Goal: Information Seeking & Learning: Learn about a topic

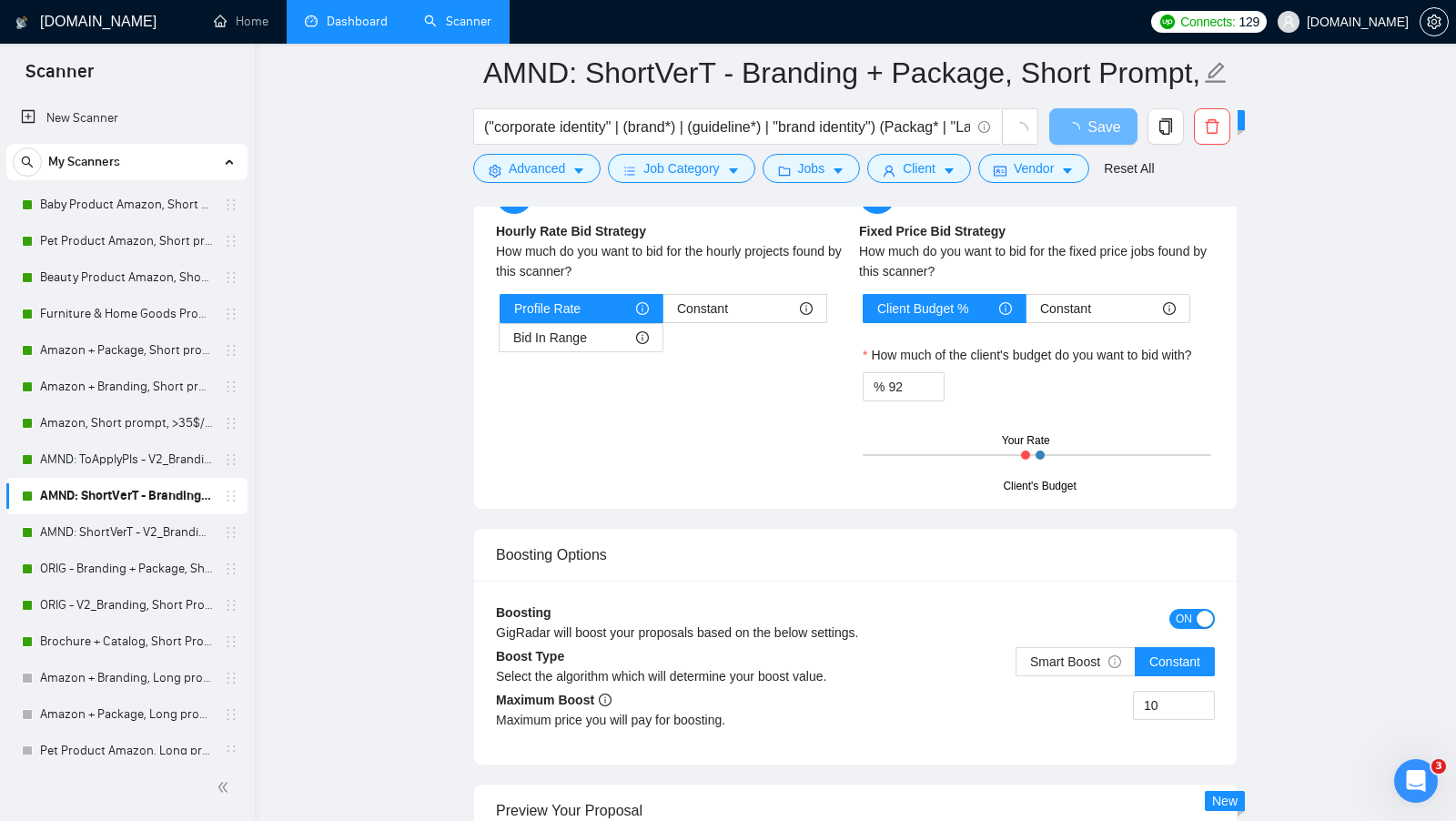
click at [325, 27] on link "Dashboard" at bounding box center [347, 21] width 83 height 15
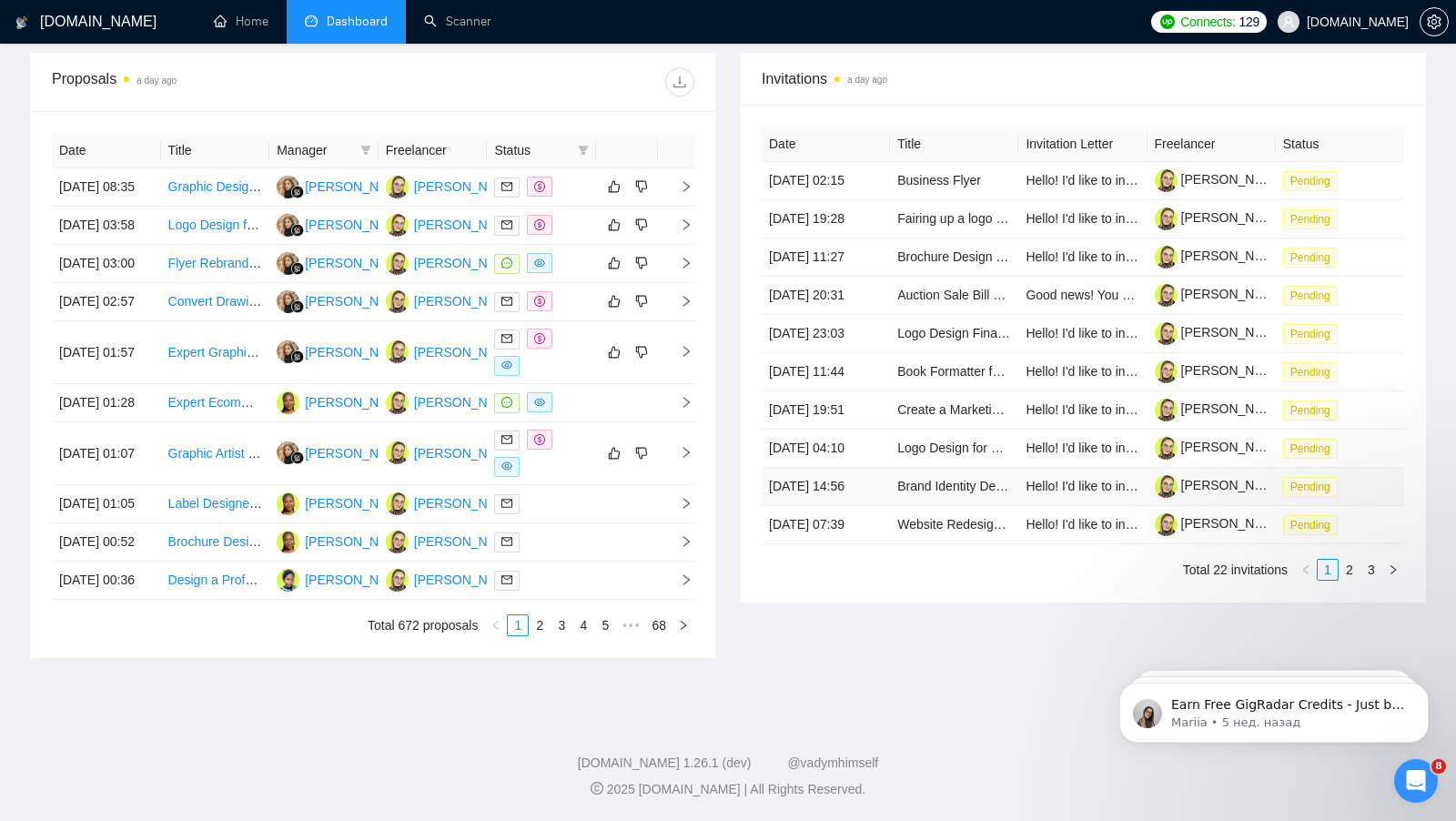
scroll to position [815, 0]
click at [1353, 580] on link "2" at bounding box center [1349, 570] width 20 height 20
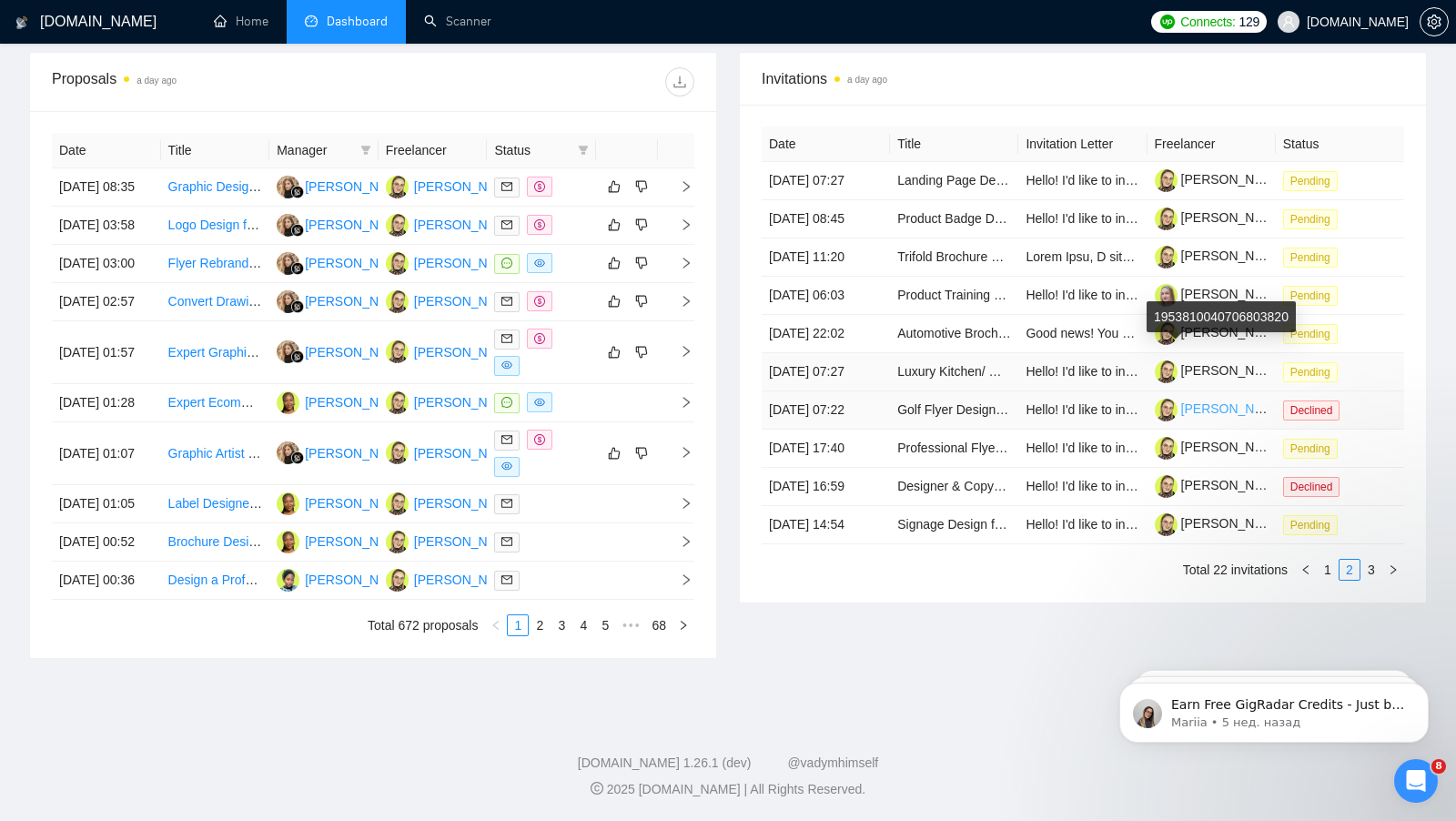
scroll to position [811, 0]
click at [1330, 580] on link "1" at bounding box center [1328, 570] width 20 height 20
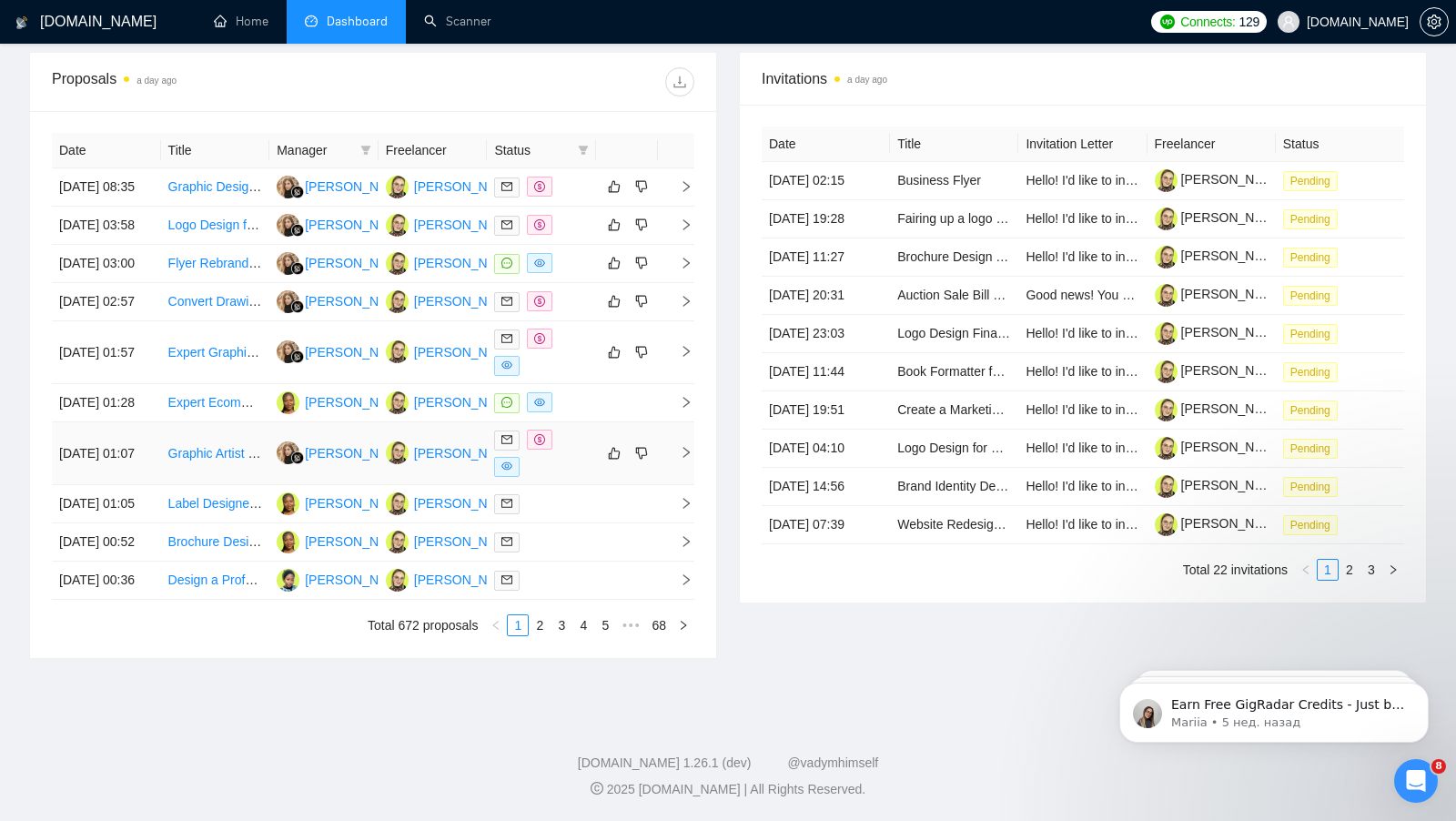
scroll to position [815, 0]
click at [542, 630] on link "2" at bounding box center [540, 625] width 20 height 20
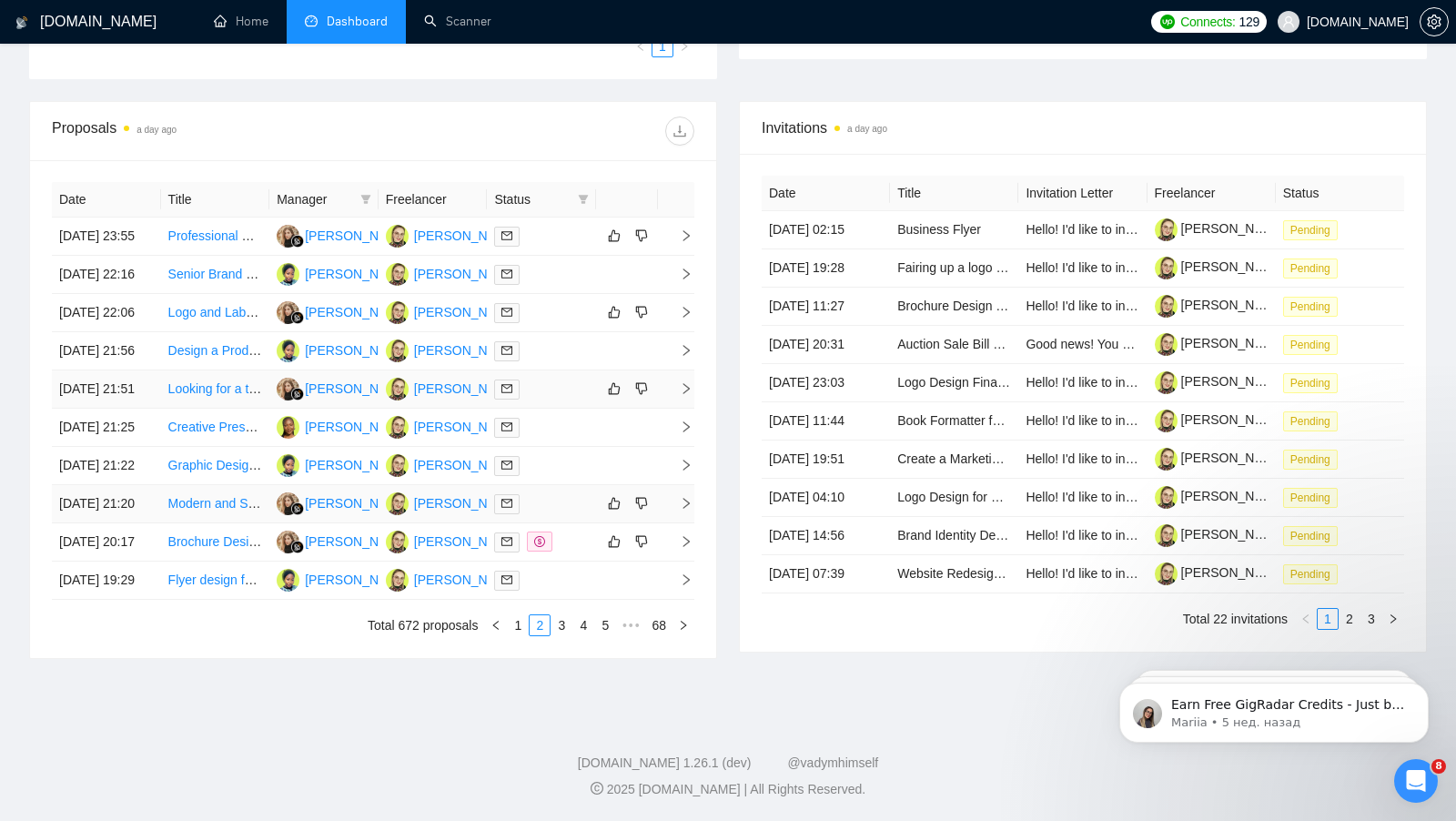
scroll to position [690, 0]
click at [566, 636] on link "3" at bounding box center [561, 625] width 20 height 20
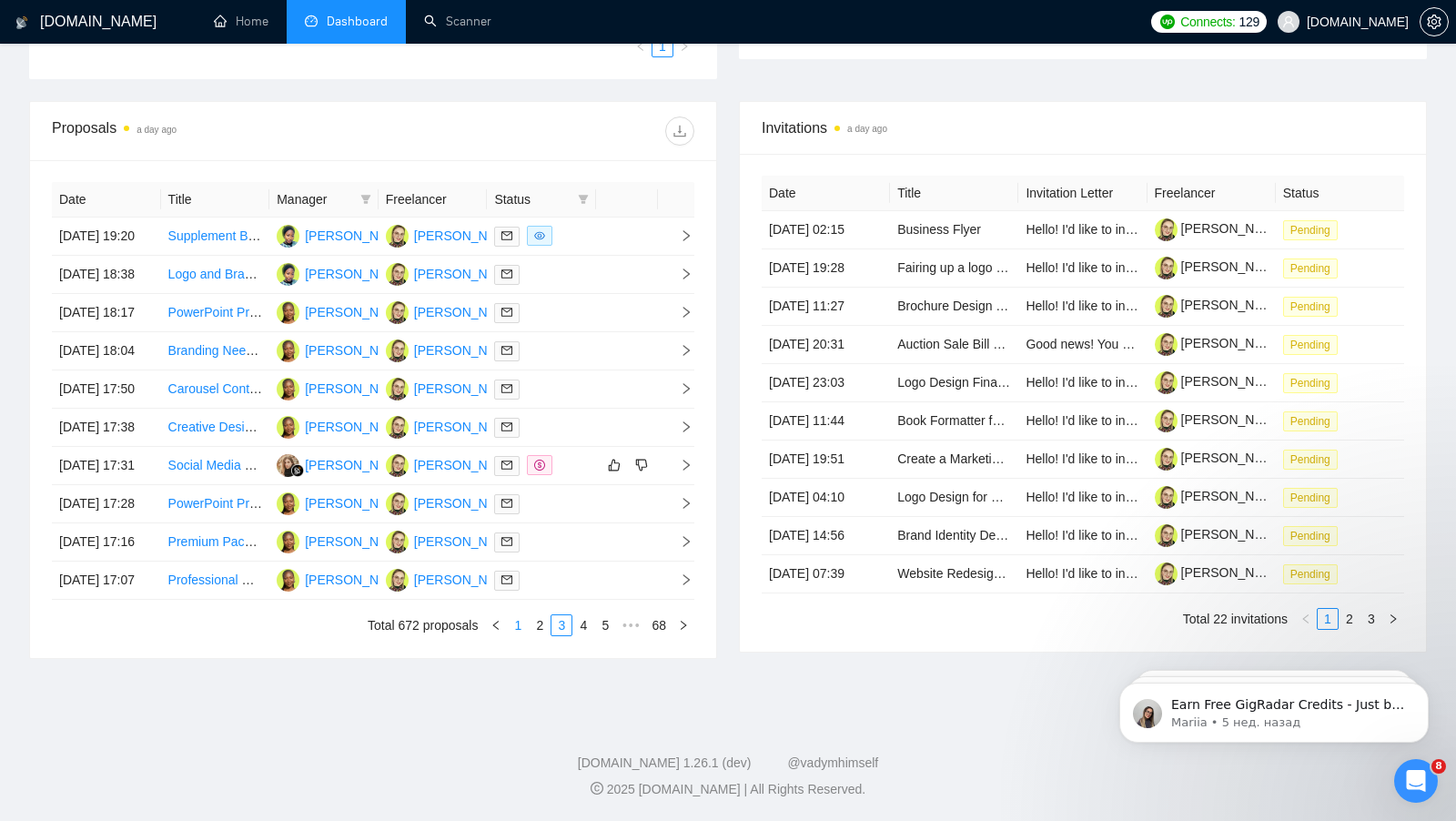
click at [515, 636] on link "1" at bounding box center [518, 625] width 20 height 20
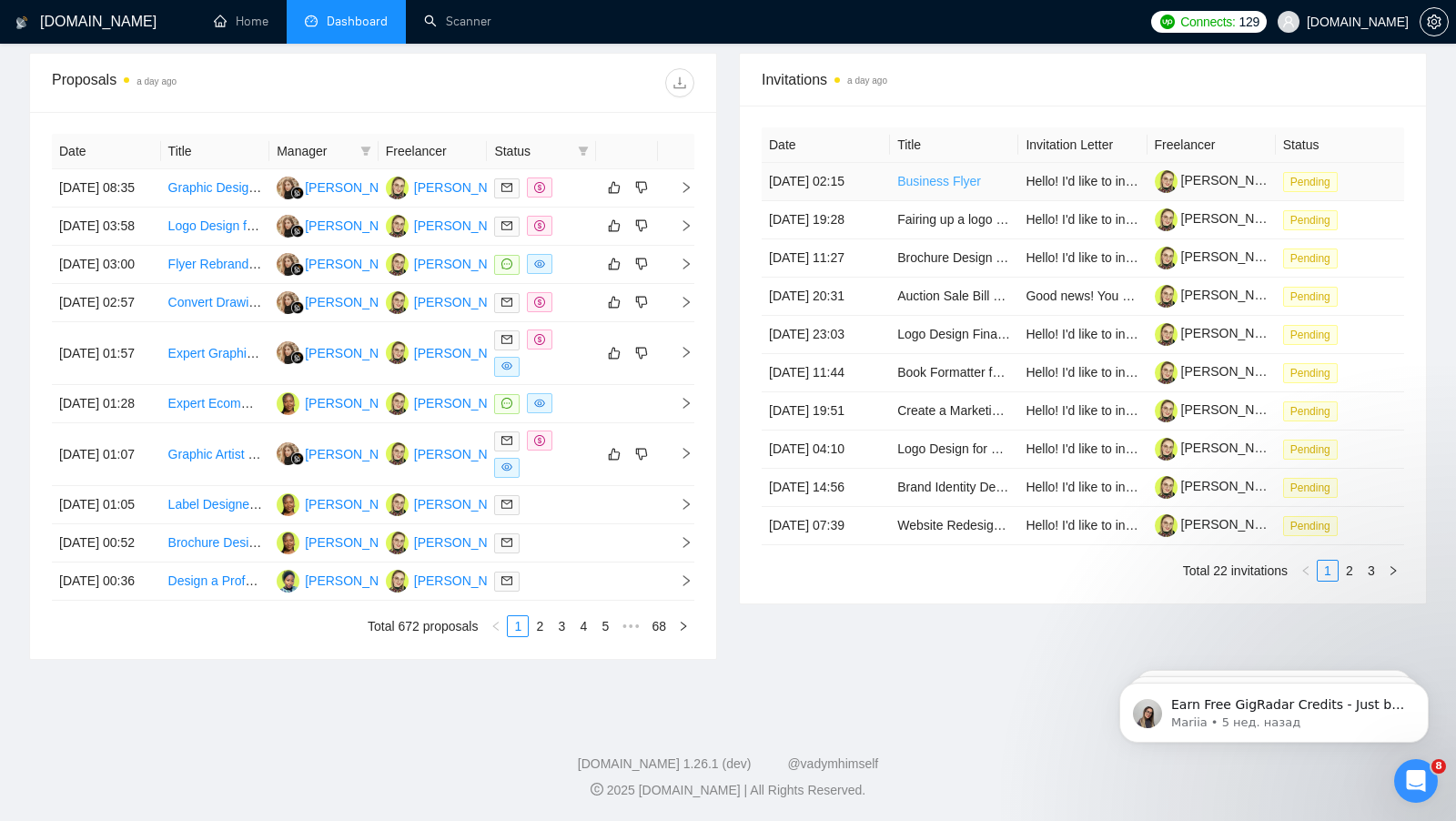
click at [933, 188] on link "Business Flyer" at bounding box center [938, 181] width 84 height 14
click at [1360, 191] on td "Pending" at bounding box center [1339, 183] width 128 height 39
click at [970, 188] on link "Business Flyer" at bounding box center [938, 181] width 84 height 14
click at [854, 660] on div "Invitations a day ago Date Title Invitation Letter Freelancer Status [DATE] 02:…" at bounding box center [1082, 356] width 710 height 608
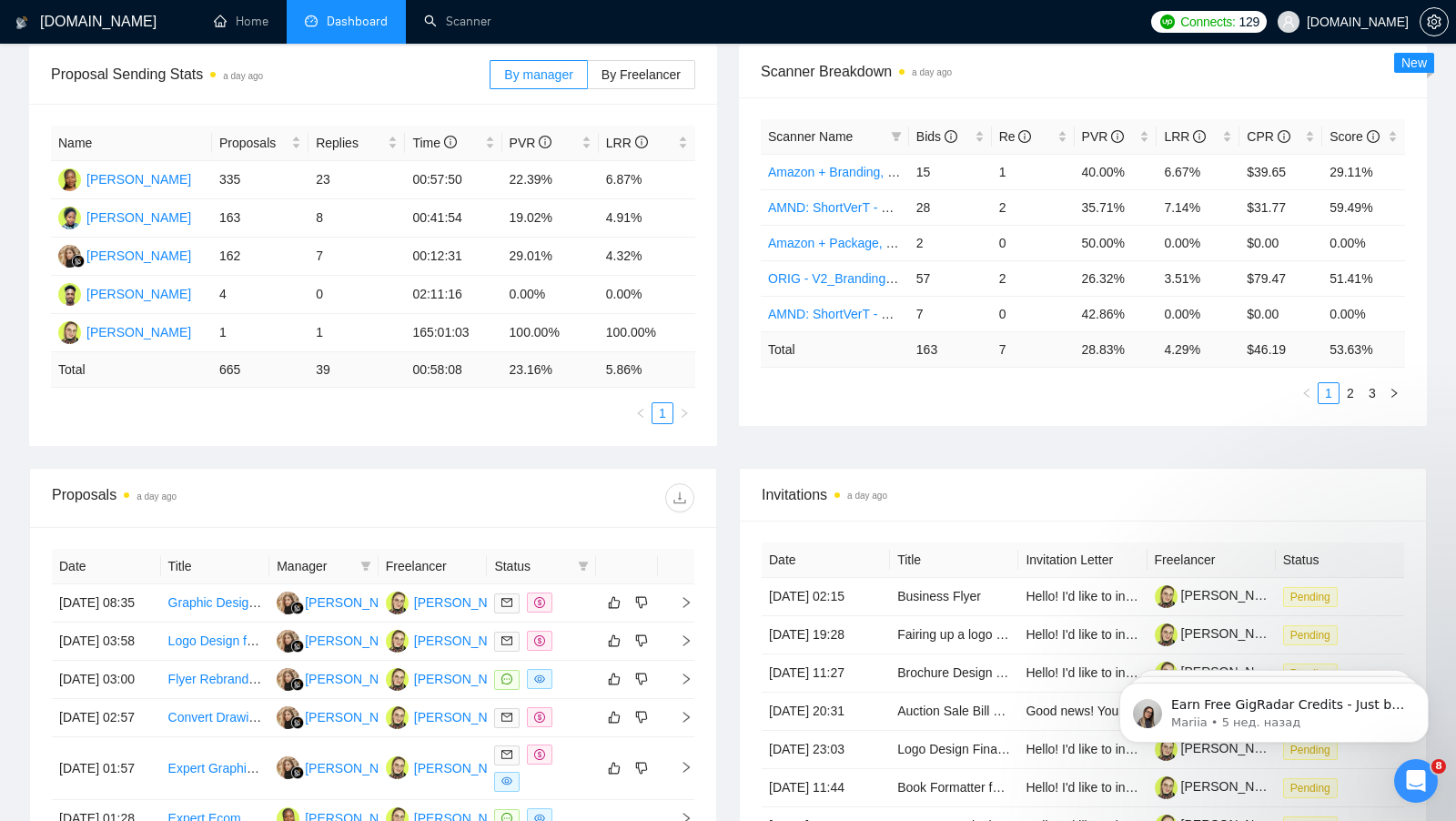
scroll to position [291, 0]
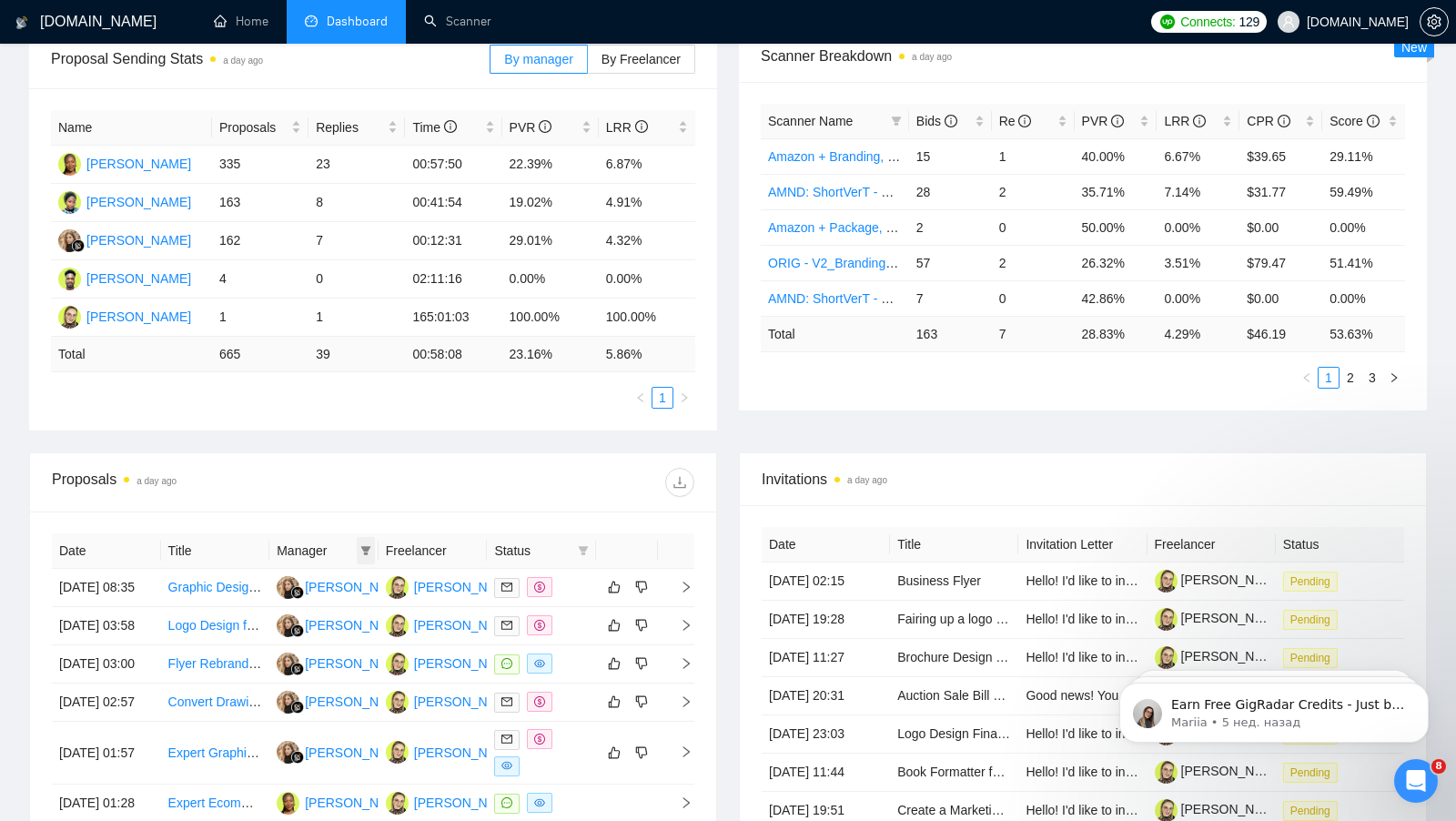
click at [366, 547] on icon "filter" at bounding box center [365, 551] width 11 height 11
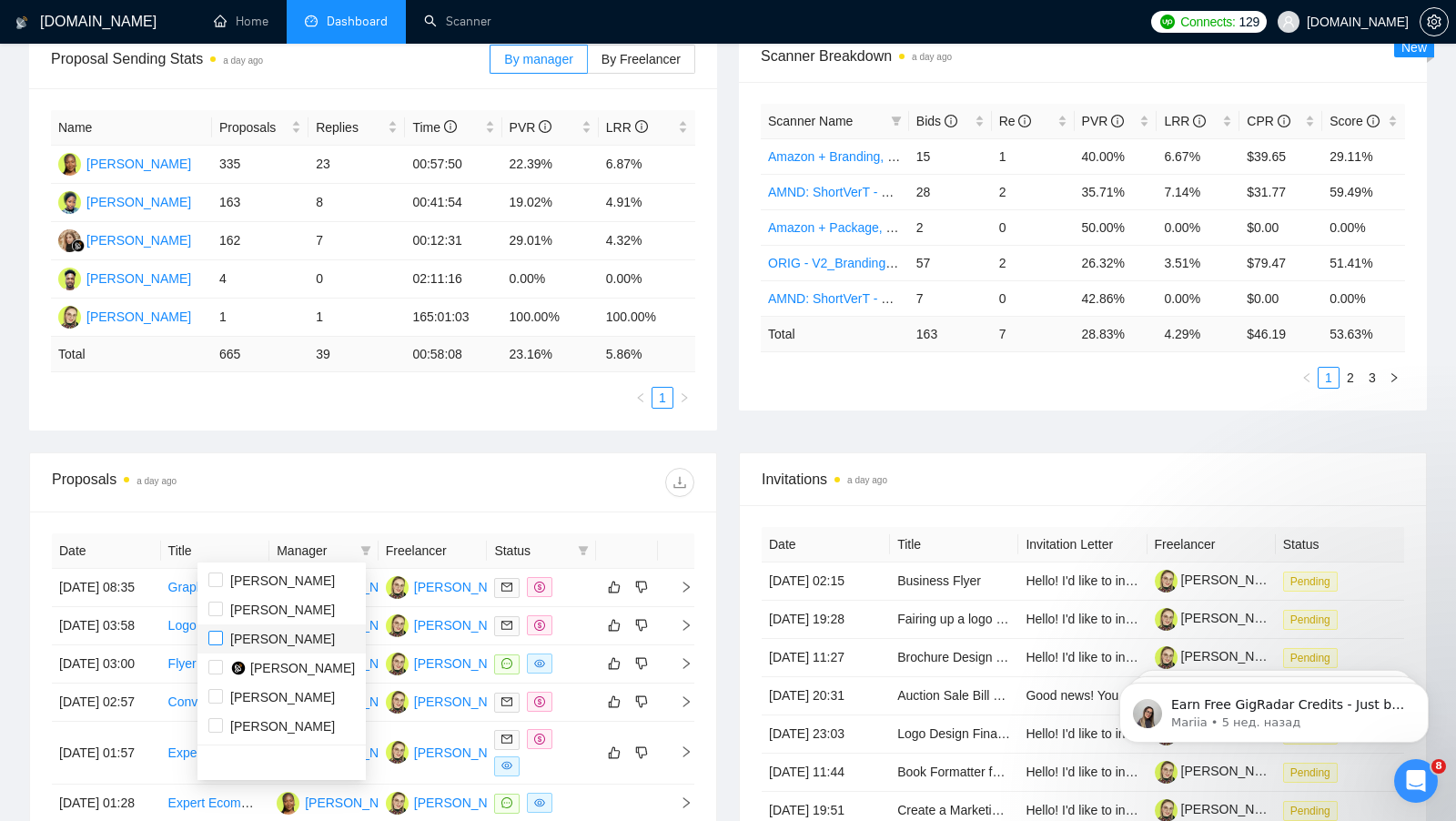
click at [215, 635] on input "checkbox" at bounding box center [215, 637] width 14 height 14
checkbox input "true"
click at [425, 457] on div "Proposals a day ago" at bounding box center [373, 482] width 642 height 58
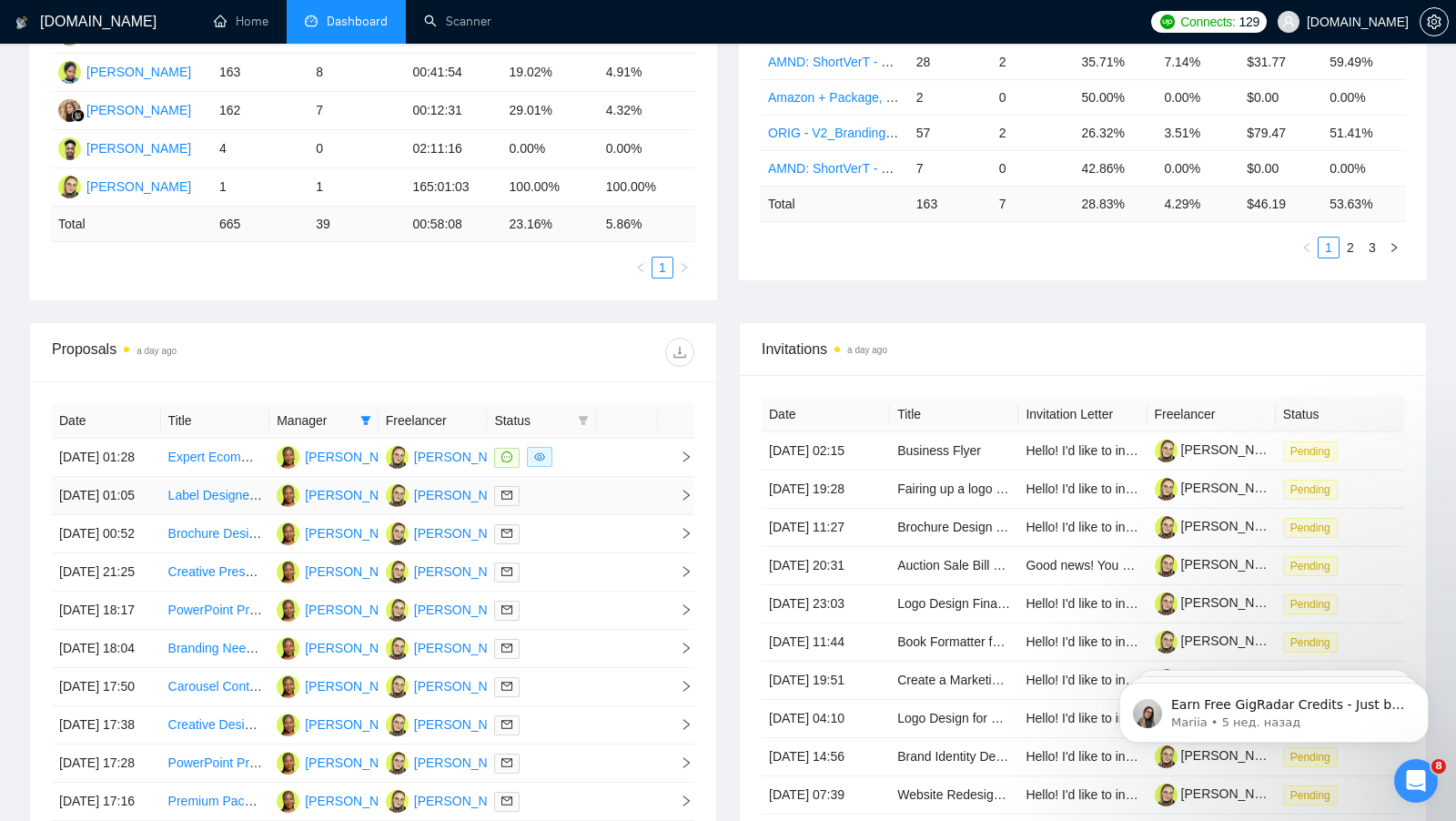
scroll to position [455, 0]
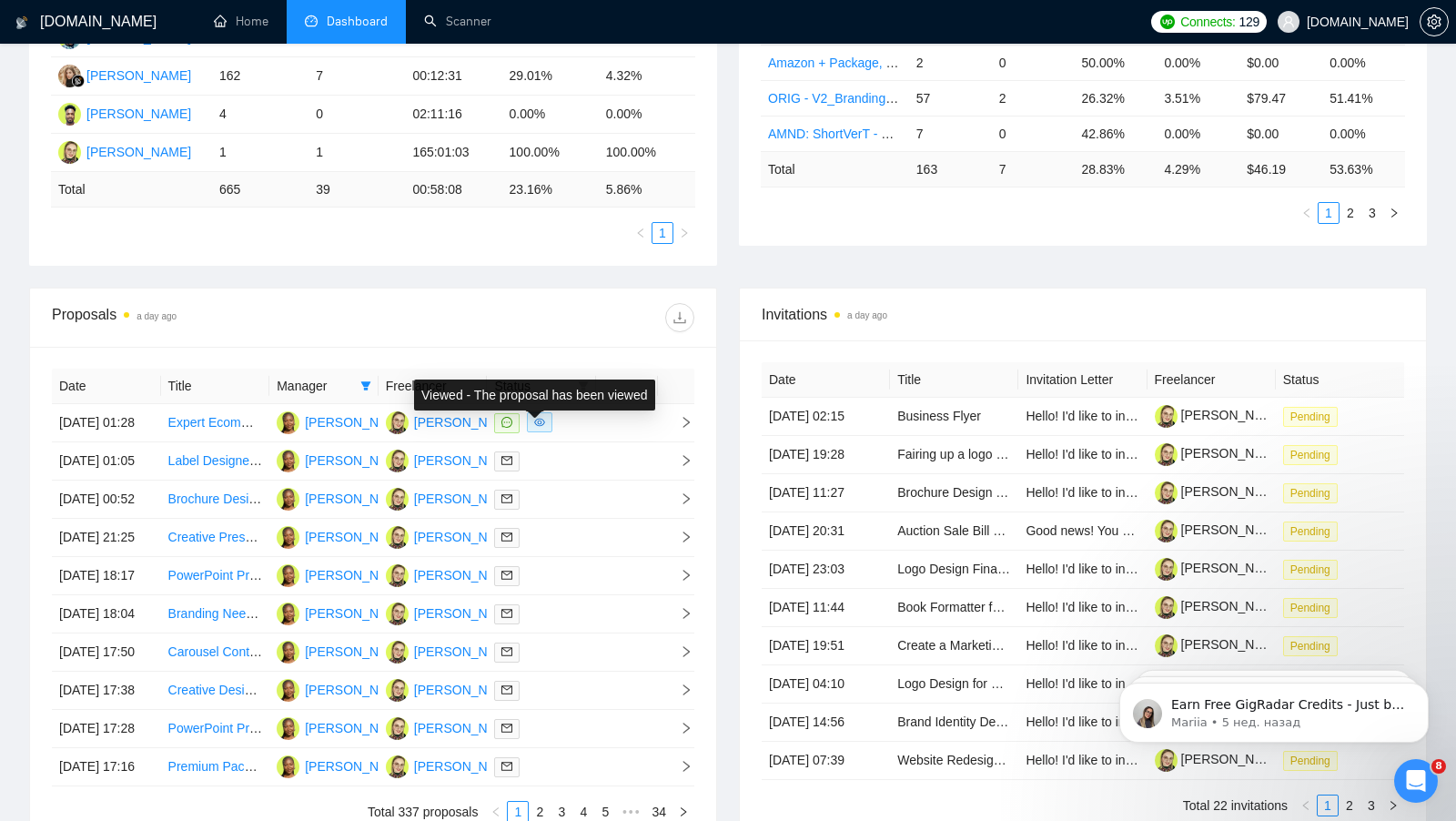
click at [530, 380] on span "Status" at bounding box center [532, 385] width 76 height 20
click at [590, 381] on span at bounding box center [583, 385] width 18 height 27
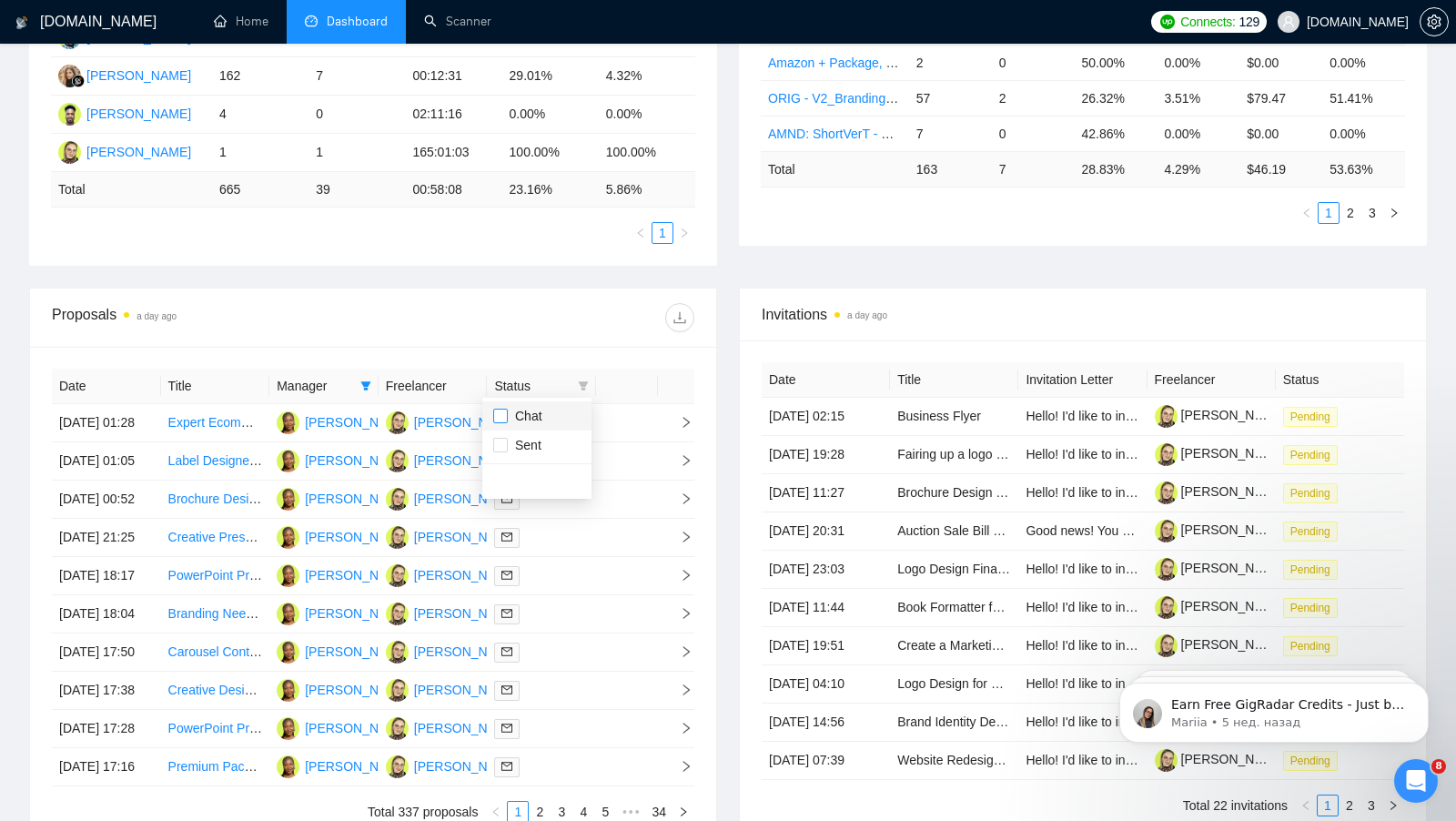
click at [502, 420] on input "checkbox" at bounding box center [500, 415] width 14 height 14
checkbox input "true"
click at [553, 311] on div at bounding box center [533, 318] width 322 height 29
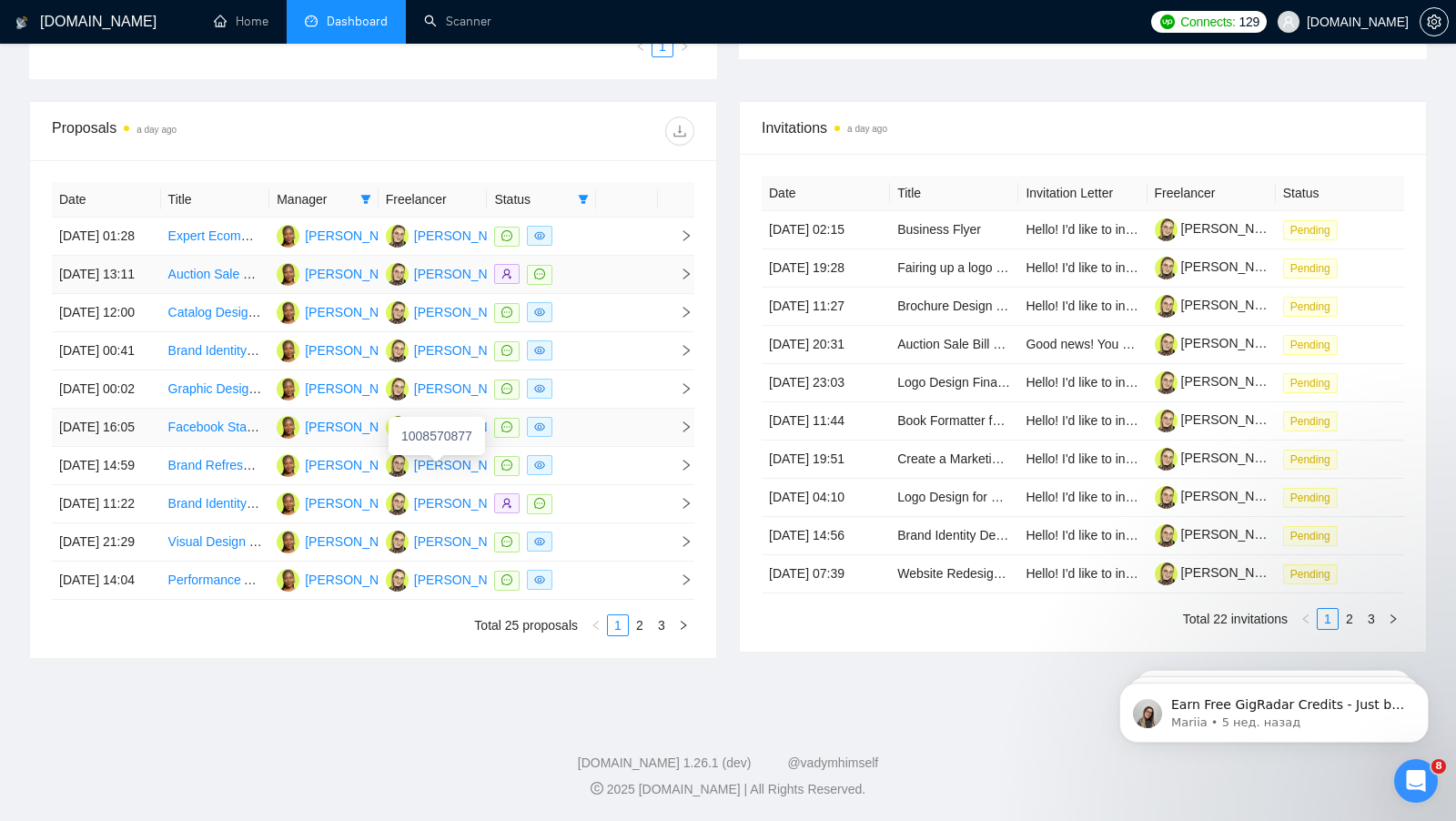
scroll to position [689, 0]
click at [644, 636] on link "2" at bounding box center [639, 625] width 20 height 20
click at [665, 636] on link "3" at bounding box center [661, 625] width 20 height 20
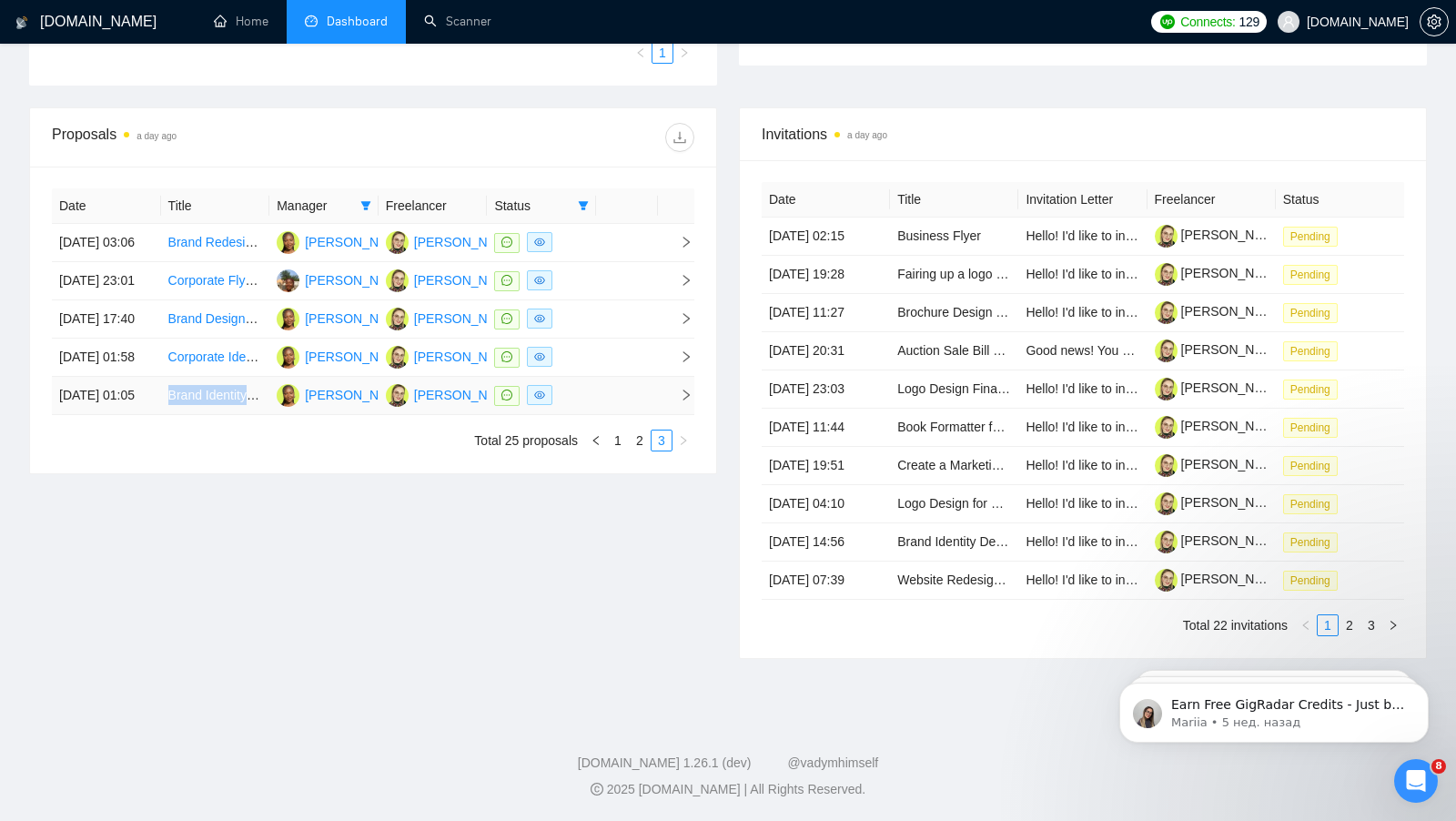
copy link "Brand Identity Development and Concept Creation"
click at [477, 633] on div "Proposals a day ago Date Title Manager Freelancer Status [DATE] 03:06 Brand Red…" at bounding box center [373, 382] width 710 height 552
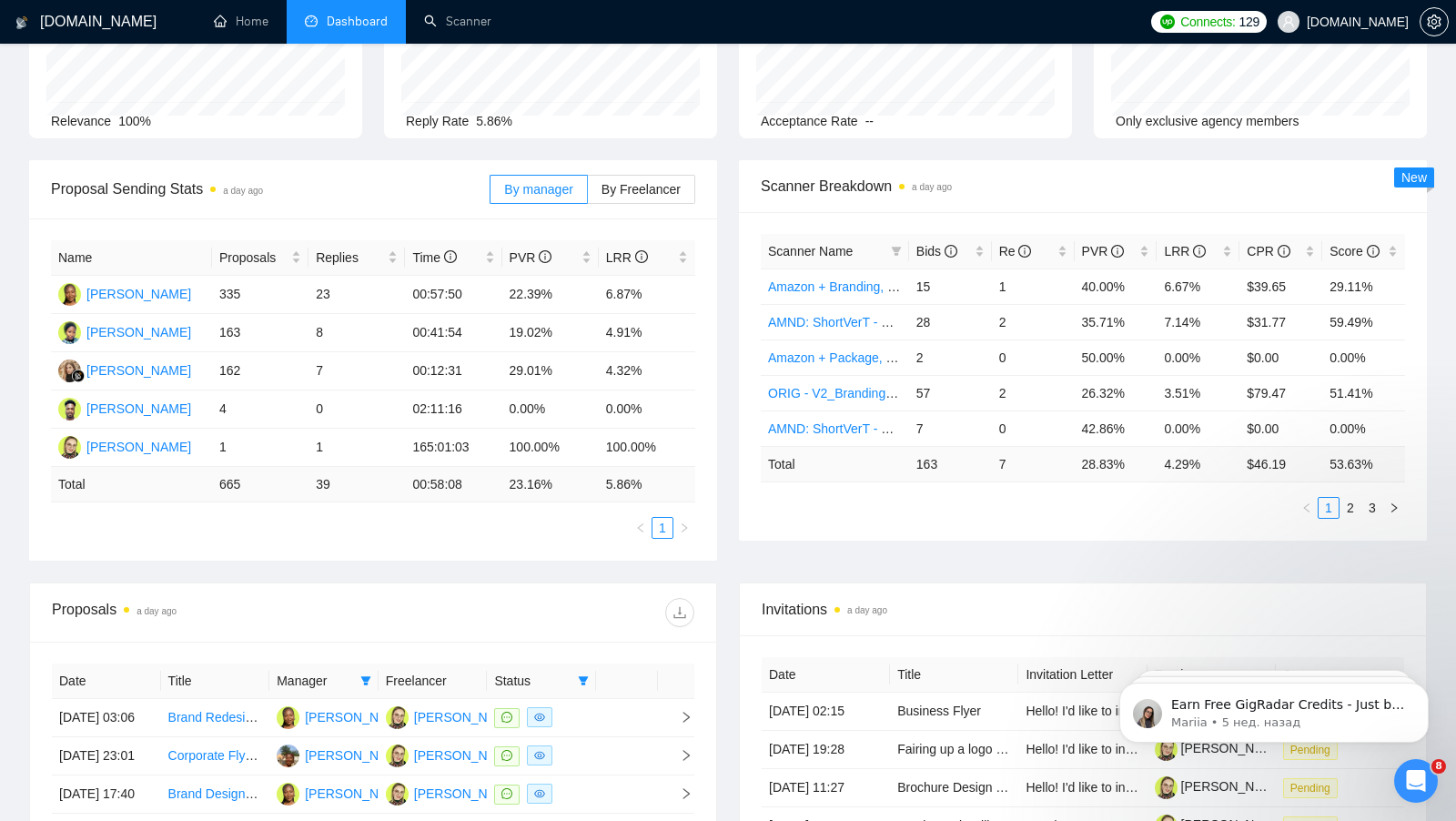
scroll to position [0, 0]
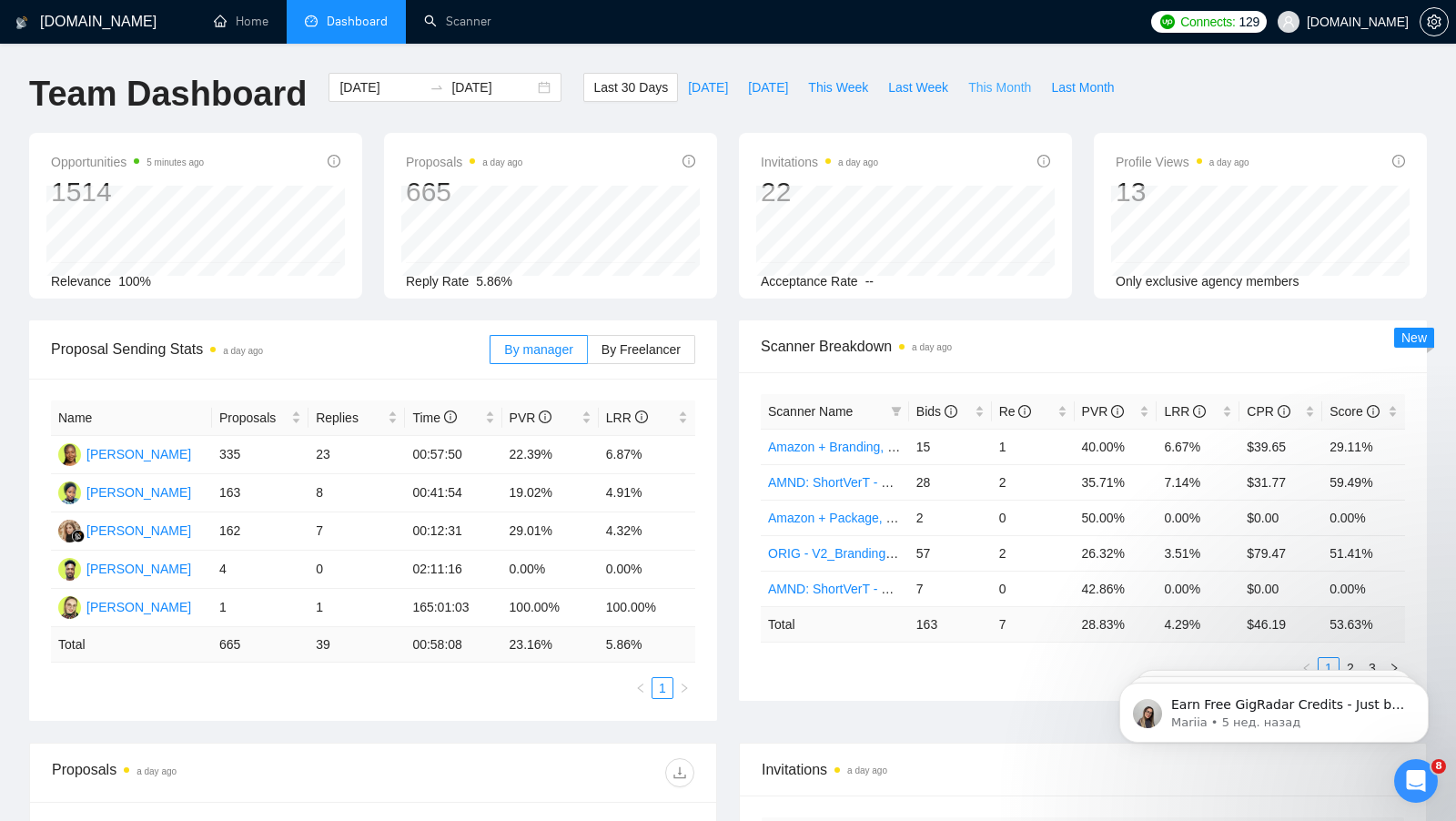
click at [986, 81] on span "This Month" at bounding box center [999, 87] width 63 height 20
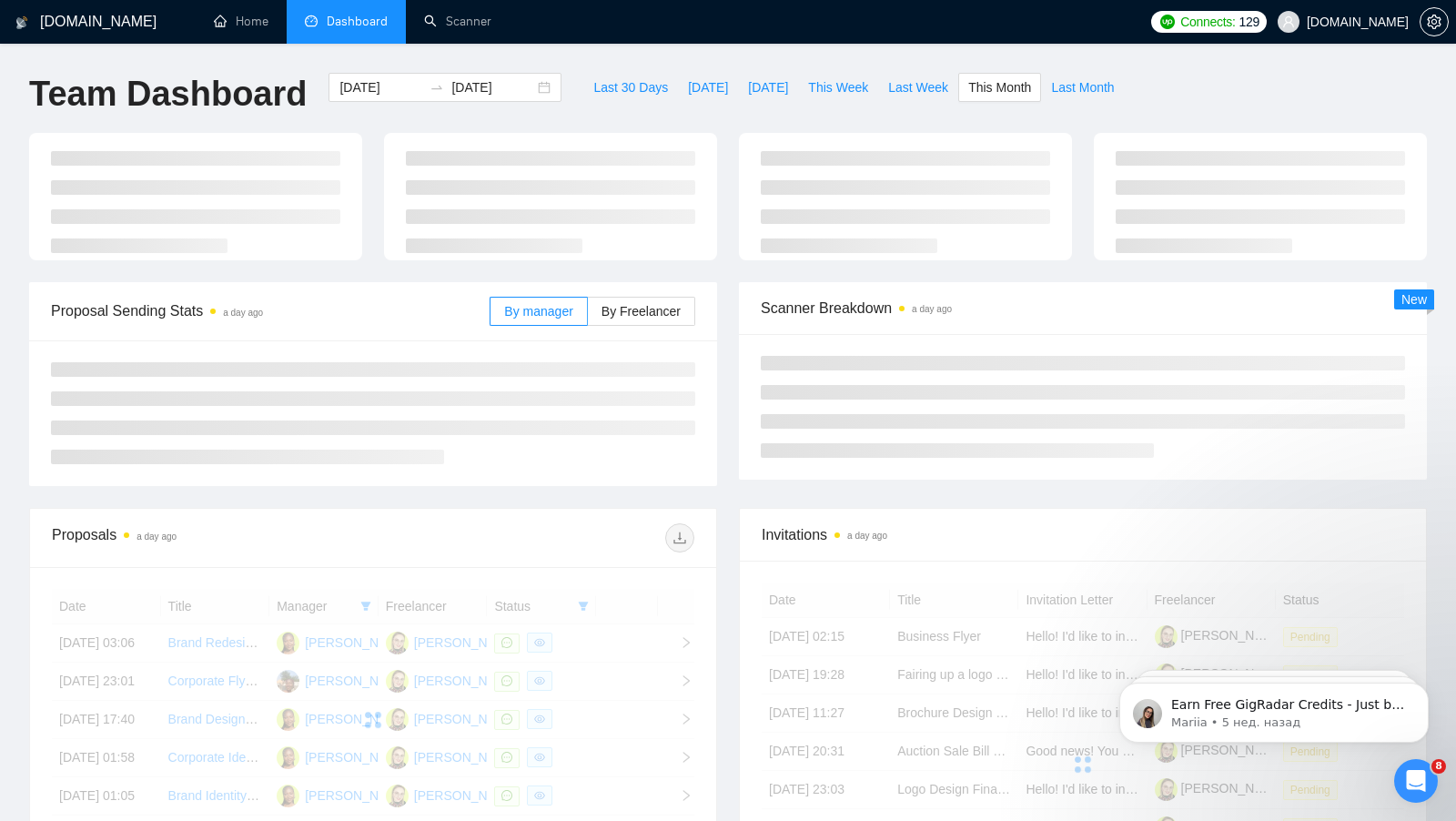
type input "[DATE]"
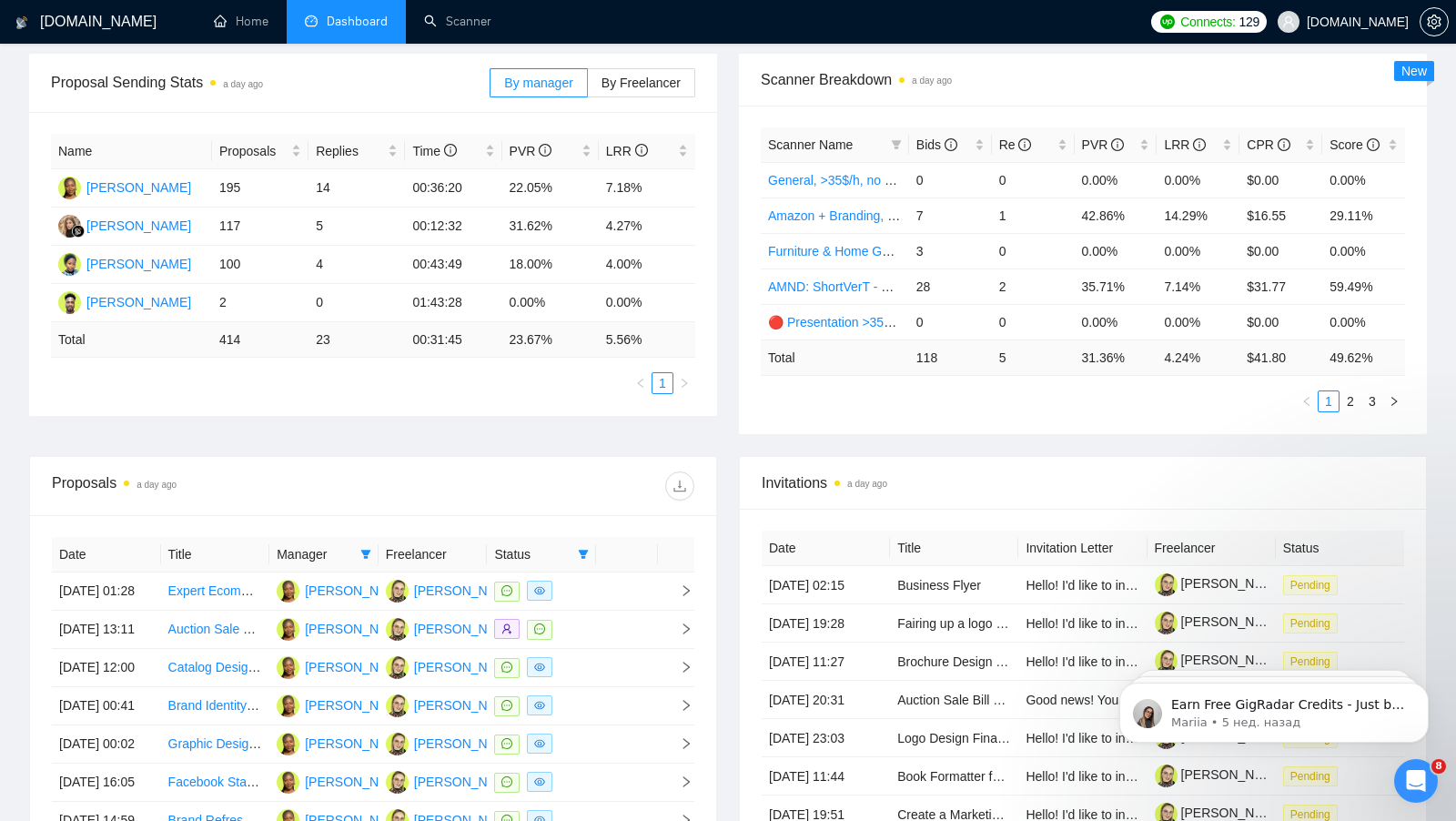
scroll to position [268, 0]
click at [1350, 390] on link "2" at bounding box center [1350, 400] width 20 height 20
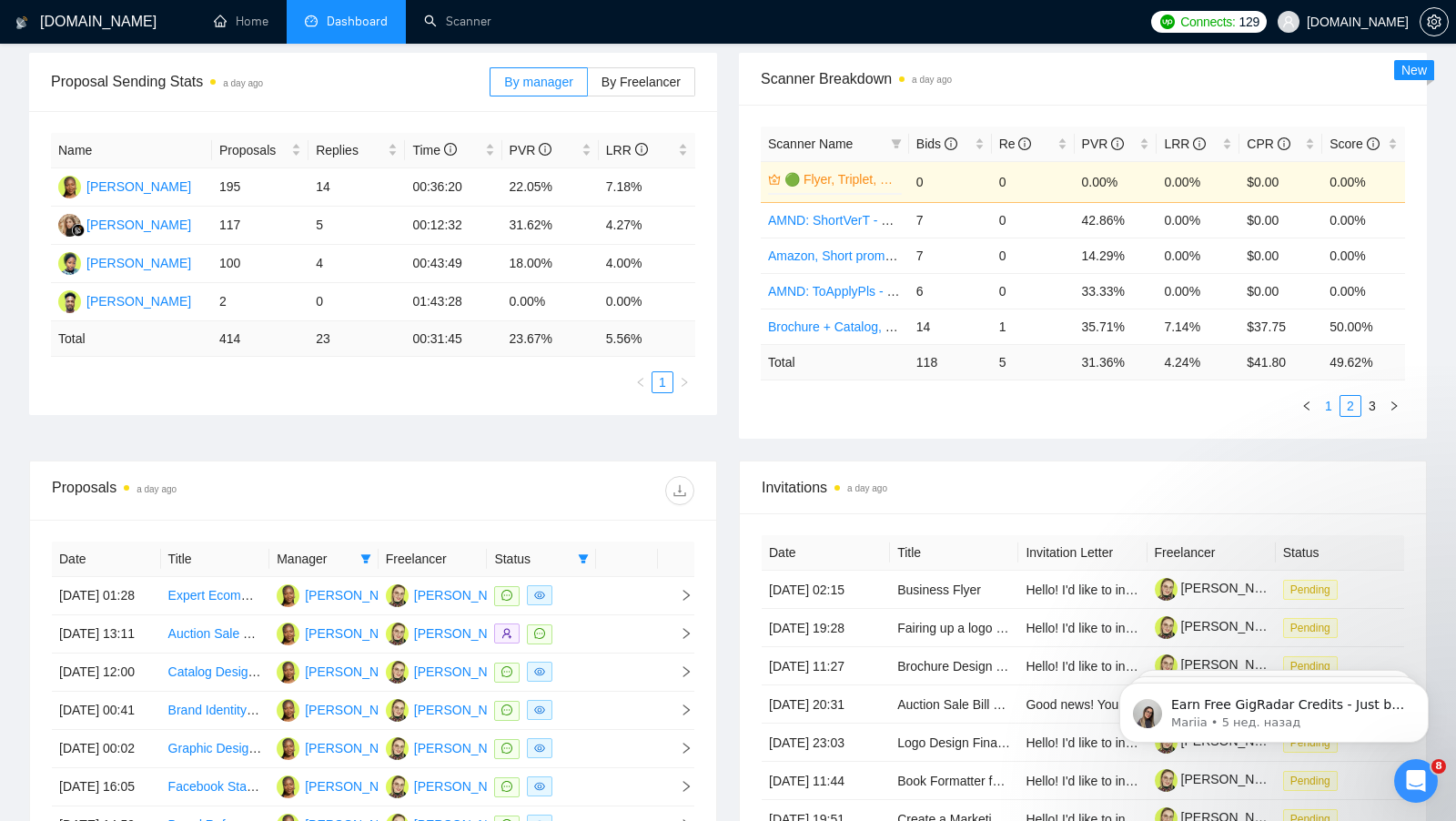
click at [1336, 409] on link "1" at bounding box center [1329, 406] width 20 height 20
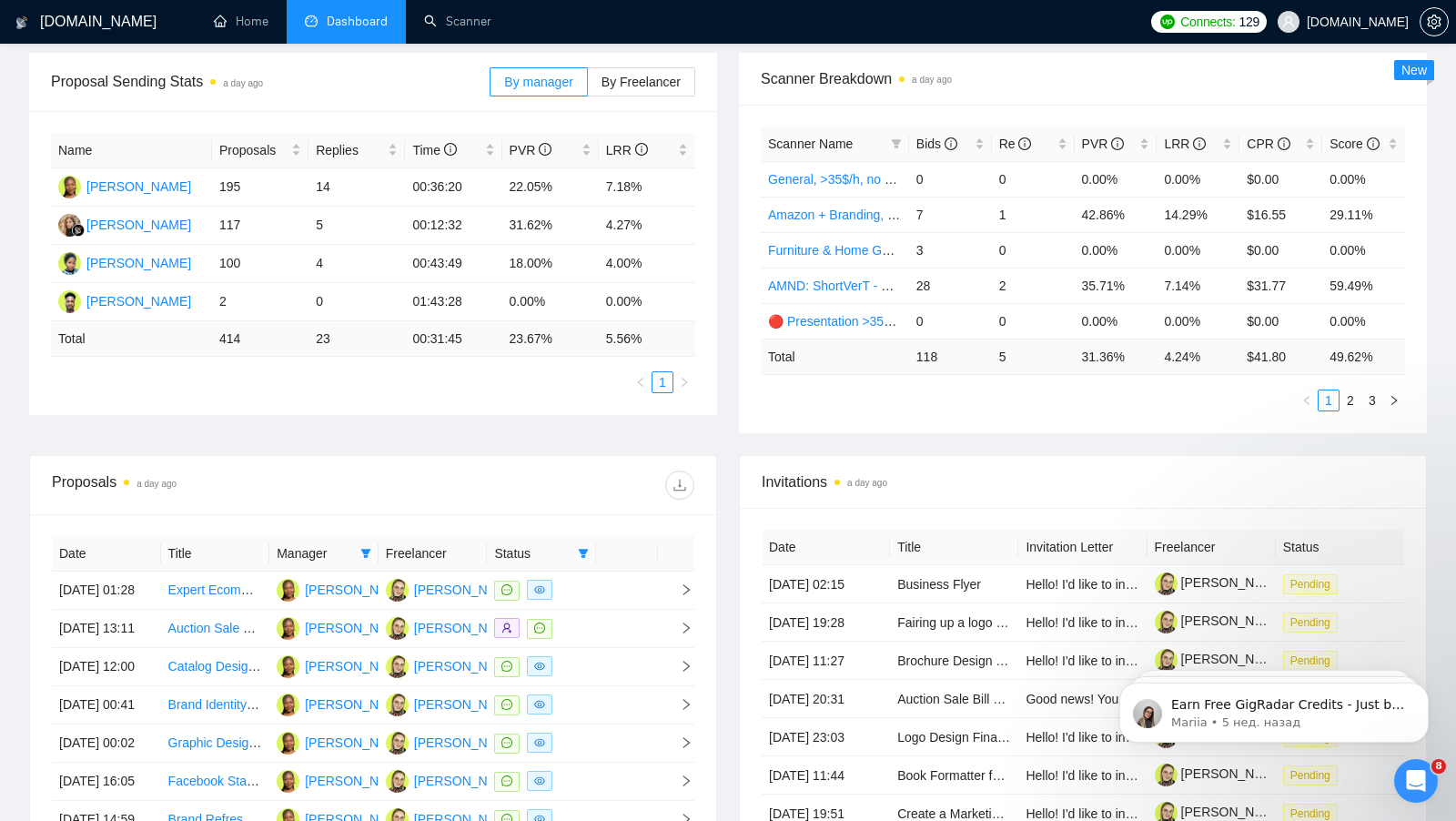
click at [515, 412] on div "Proposal Sending Stats a day ago By manager By Freelancer Name Proposals Replie…" at bounding box center [728, 254] width 1419 height 403
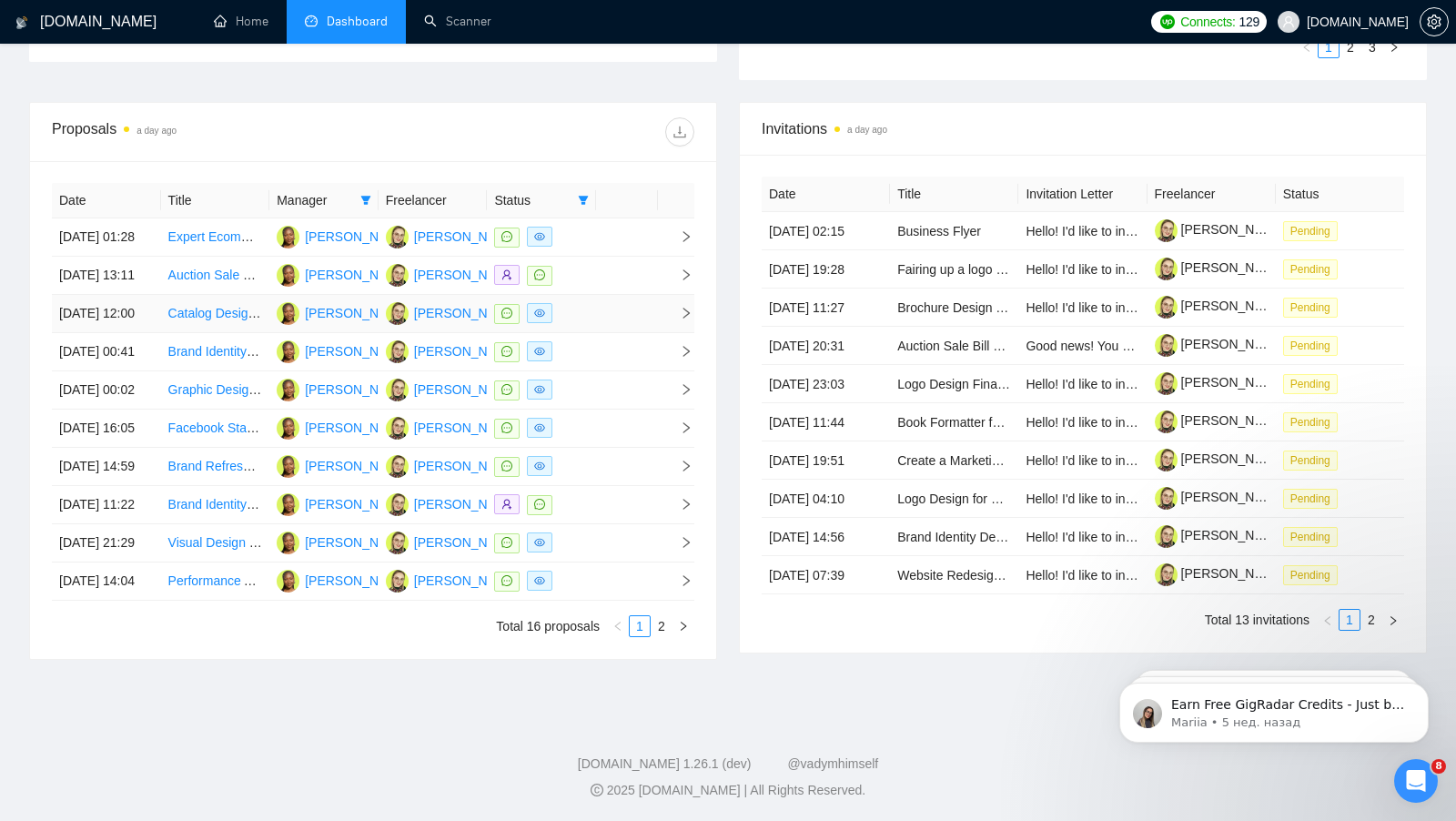
scroll to position [636, 0]
click at [660, 636] on link "2" at bounding box center [661, 625] width 20 height 20
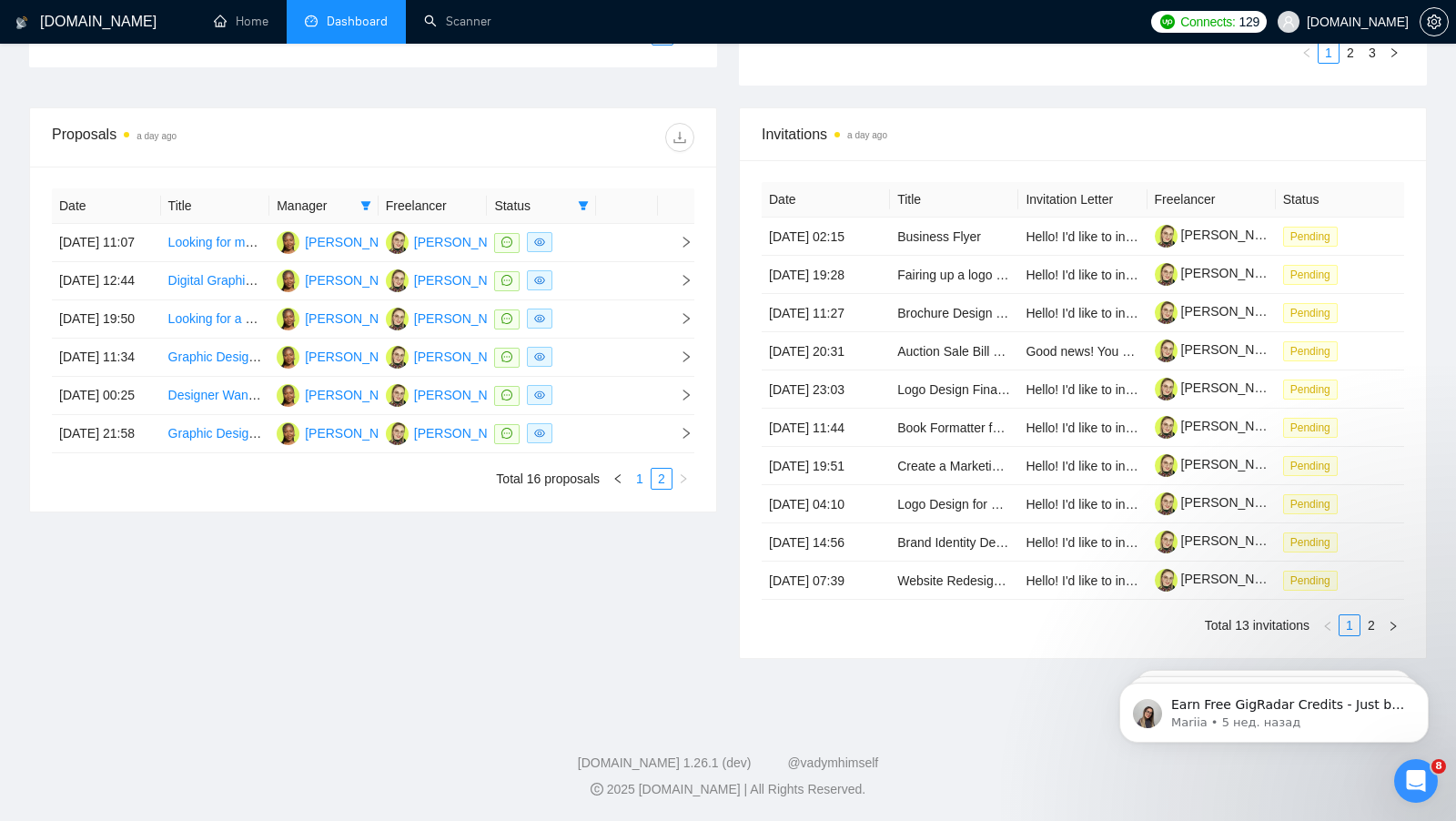
click at [637, 489] on link "1" at bounding box center [639, 478] width 20 height 20
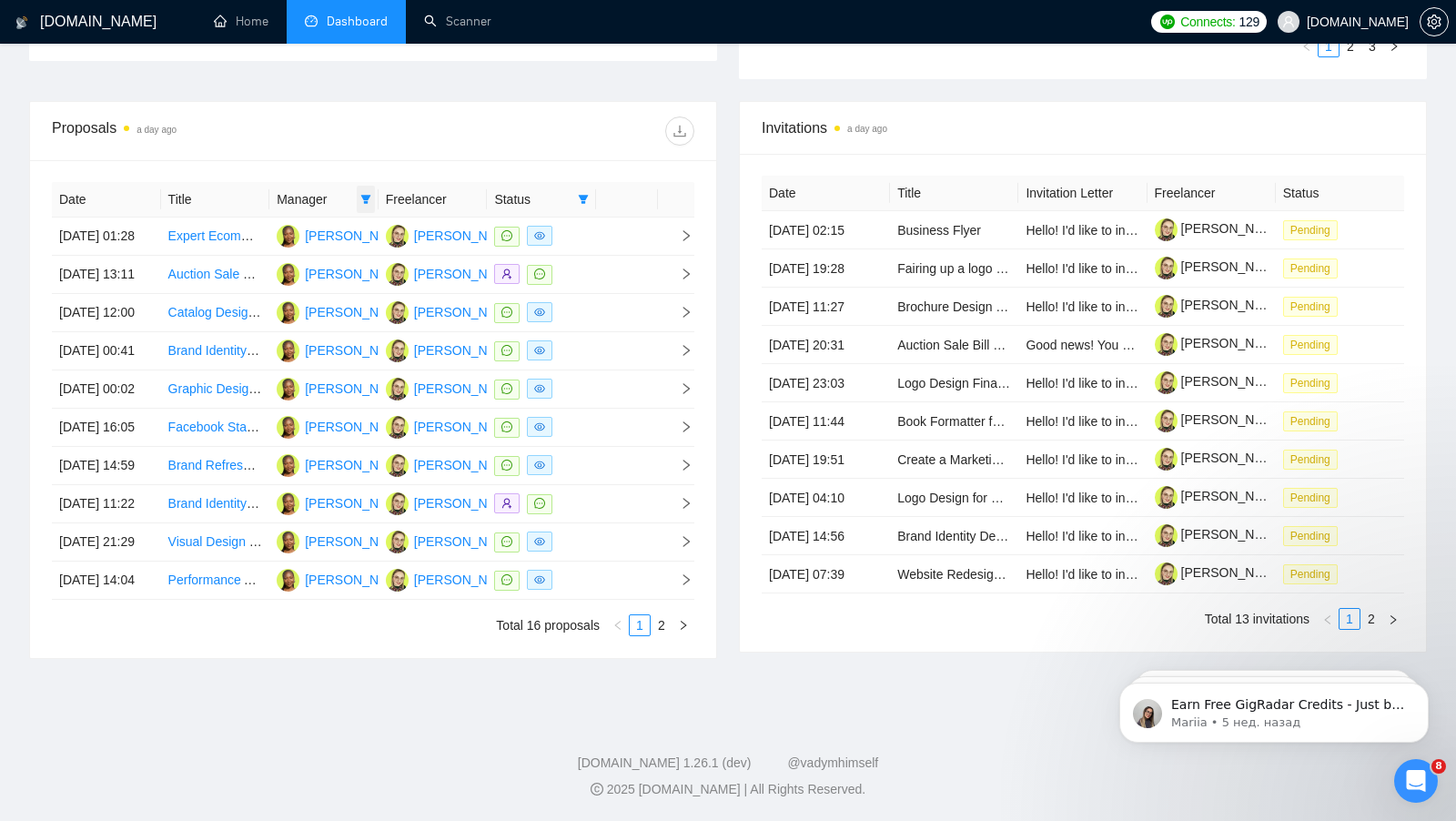
click at [363, 194] on icon "filter" at bounding box center [365, 199] width 11 height 11
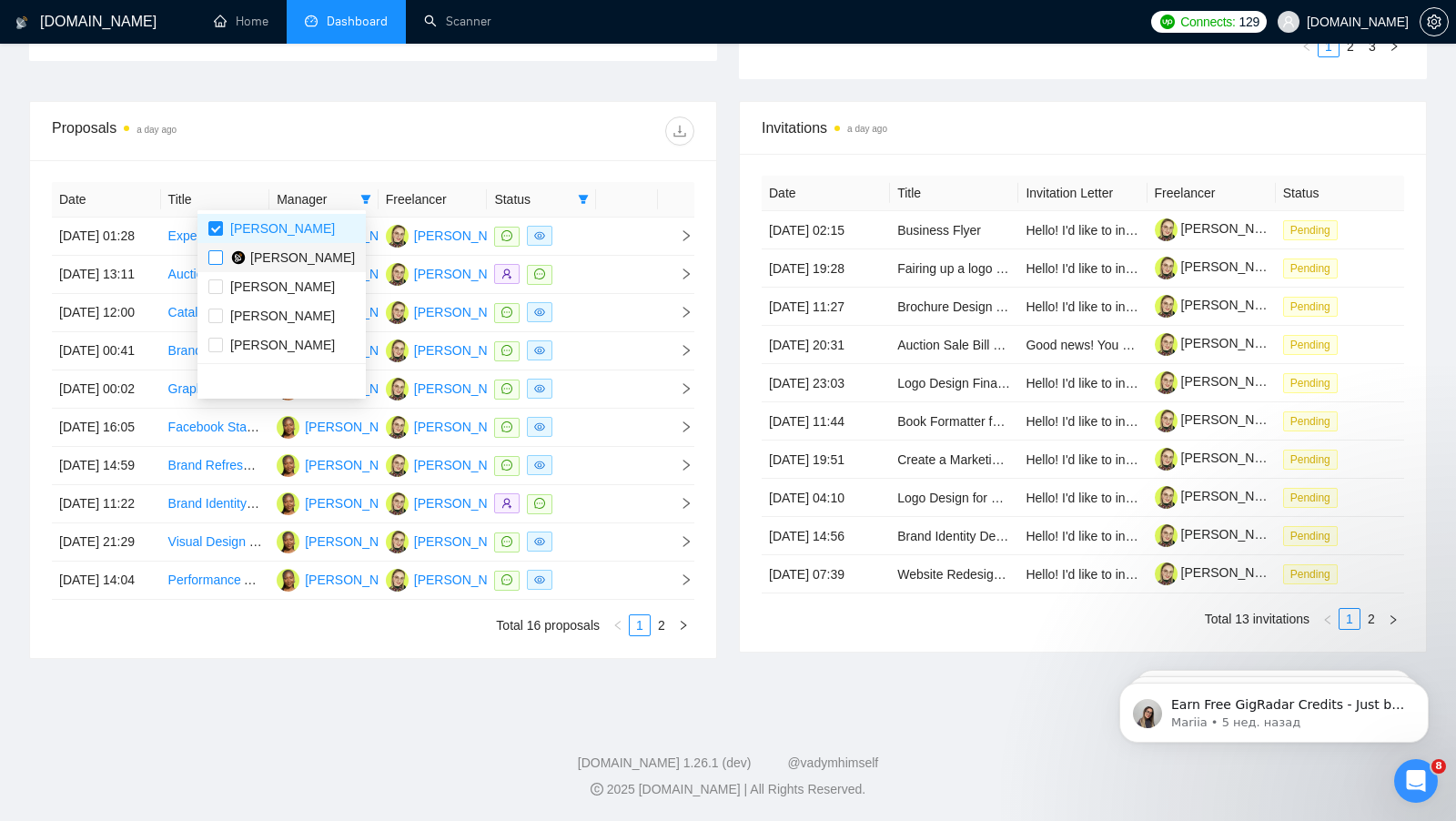
click at [212, 250] on input "checkbox" at bounding box center [215, 257] width 14 height 14
checkbox input "true"
click at [589, 117] on div at bounding box center [533, 131] width 322 height 29
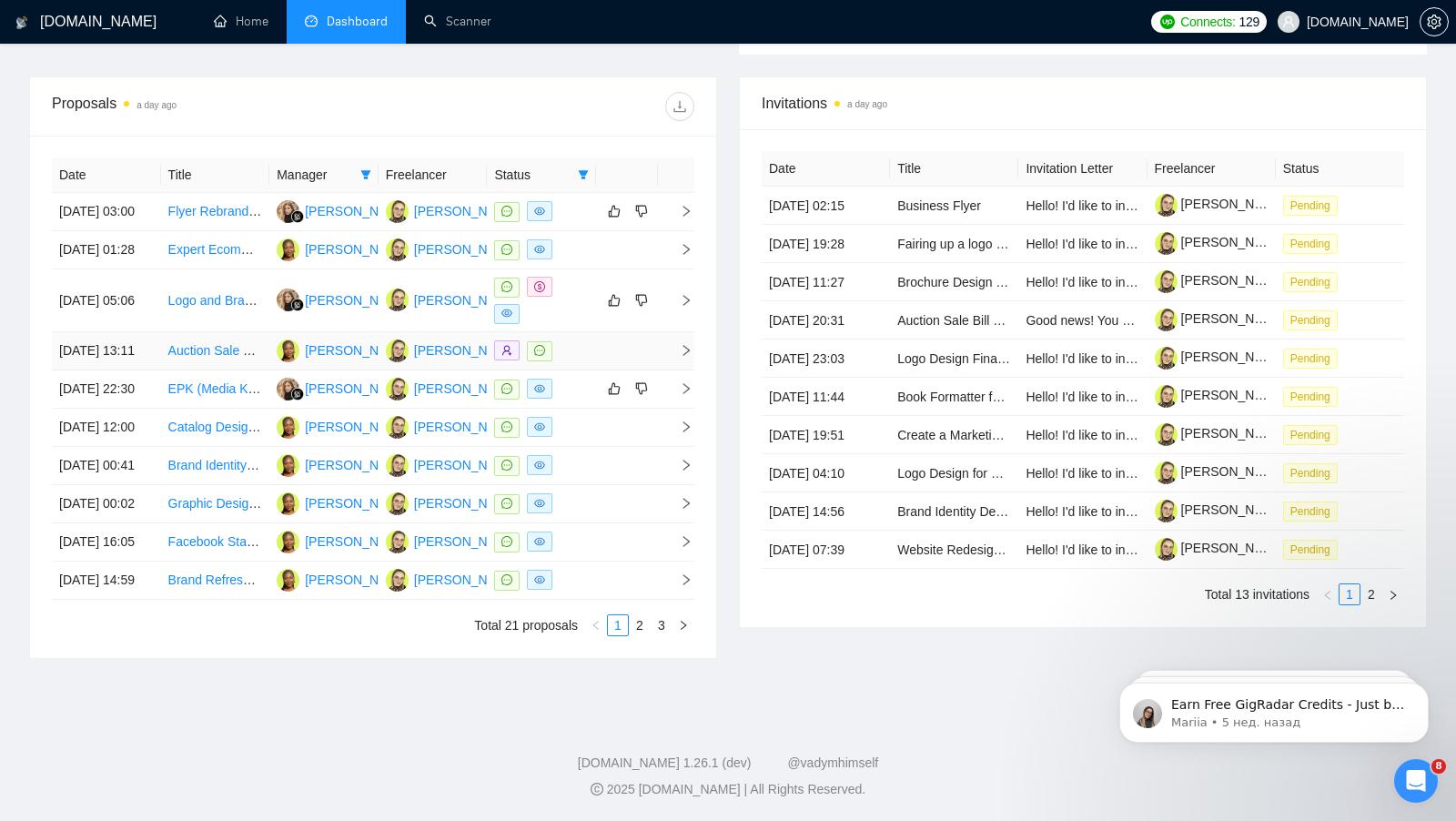
scroll to position [790, 0]
click at [641, 623] on link "2" at bounding box center [639, 625] width 20 height 20
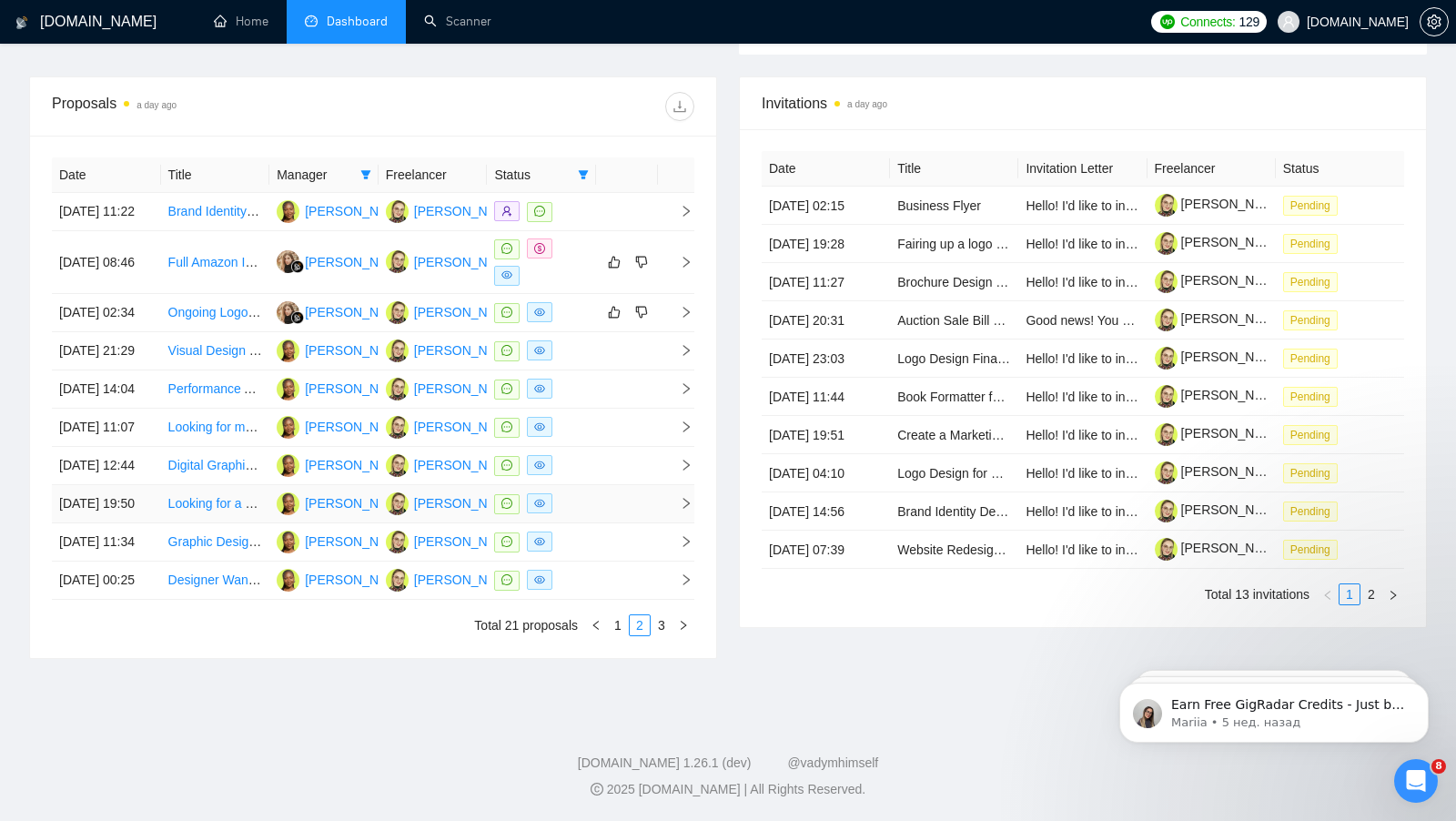
scroll to position [716, 0]
click at [666, 636] on link "3" at bounding box center [661, 625] width 20 height 20
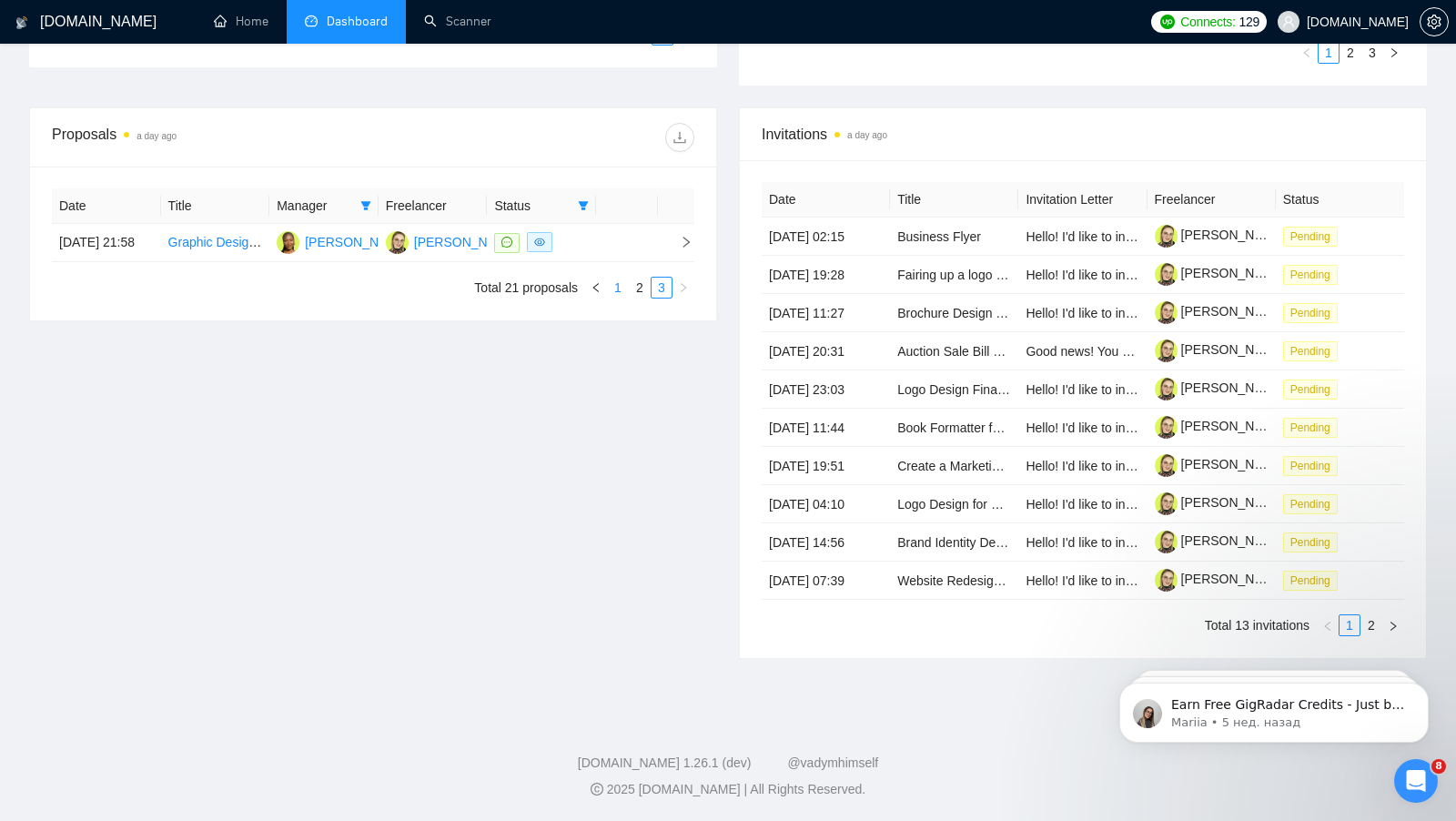
click at [616, 277] on link "1" at bounding box center [618, 287] width 20 height 20
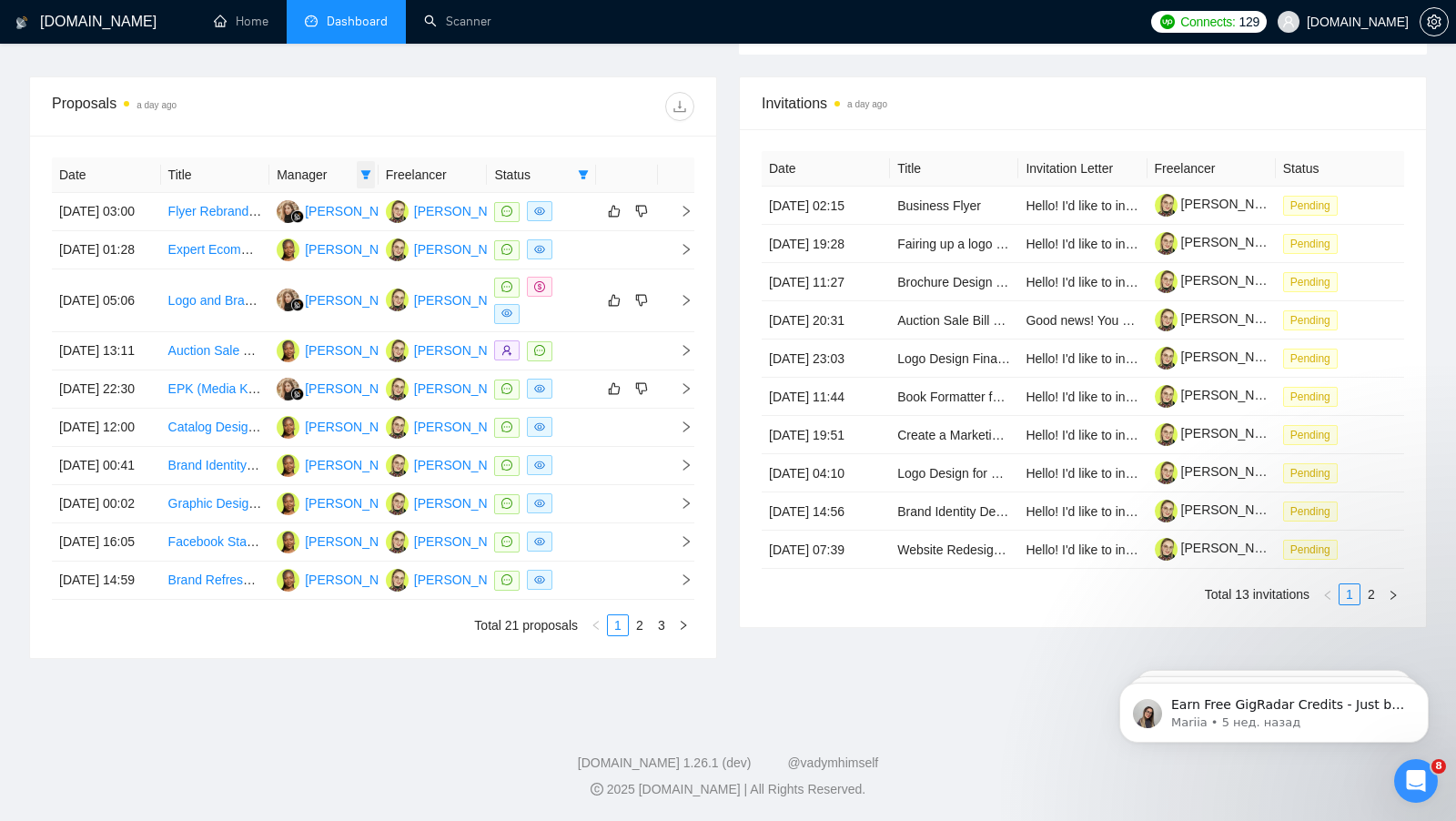
click at [366, 170] on icon "filter" at bounding box center [365, 174] width 10 height 9
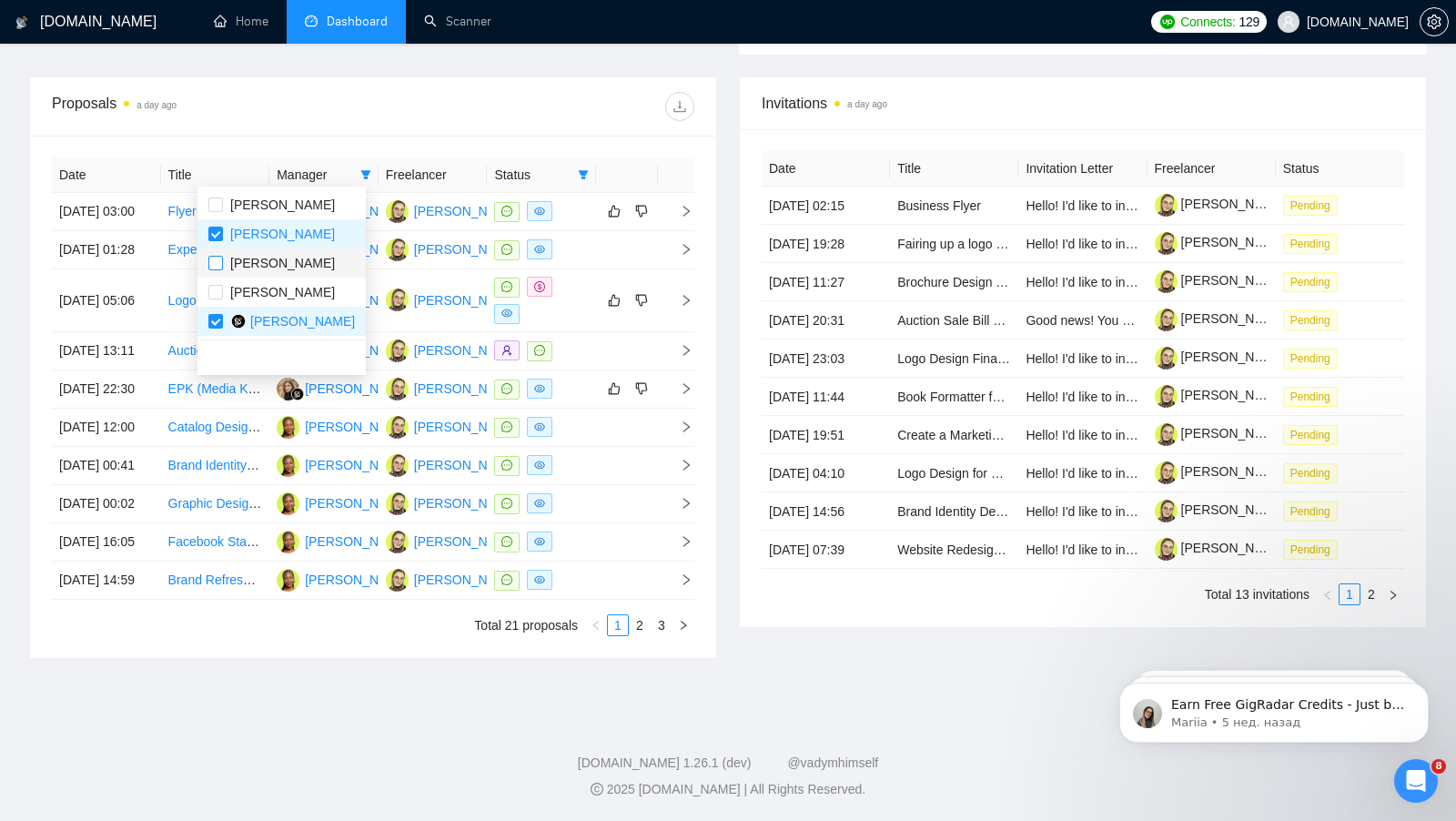
click at [215, 256] on input "checkbox" at bounding box center [215, 263] width 14 height 14
checkbox input "true"
click at [293, 637] on ul "Total 21 proposals 1 2 3" at bounding box center [373, 625] width 642 height 22
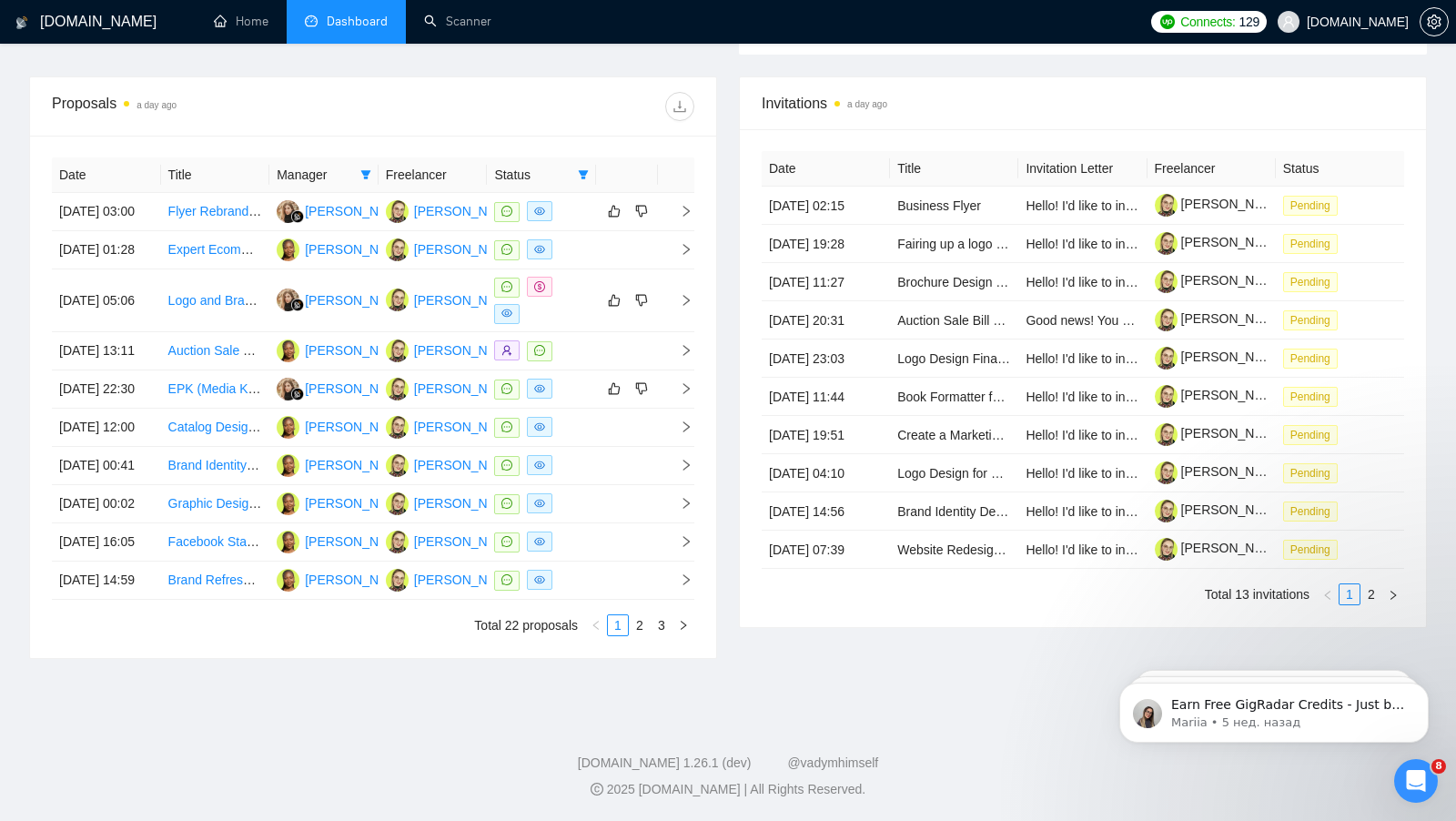
scroll to position [674, 0]
click at [643, 636] on link "2" at bounding box center [639, 625] width 20 height 20
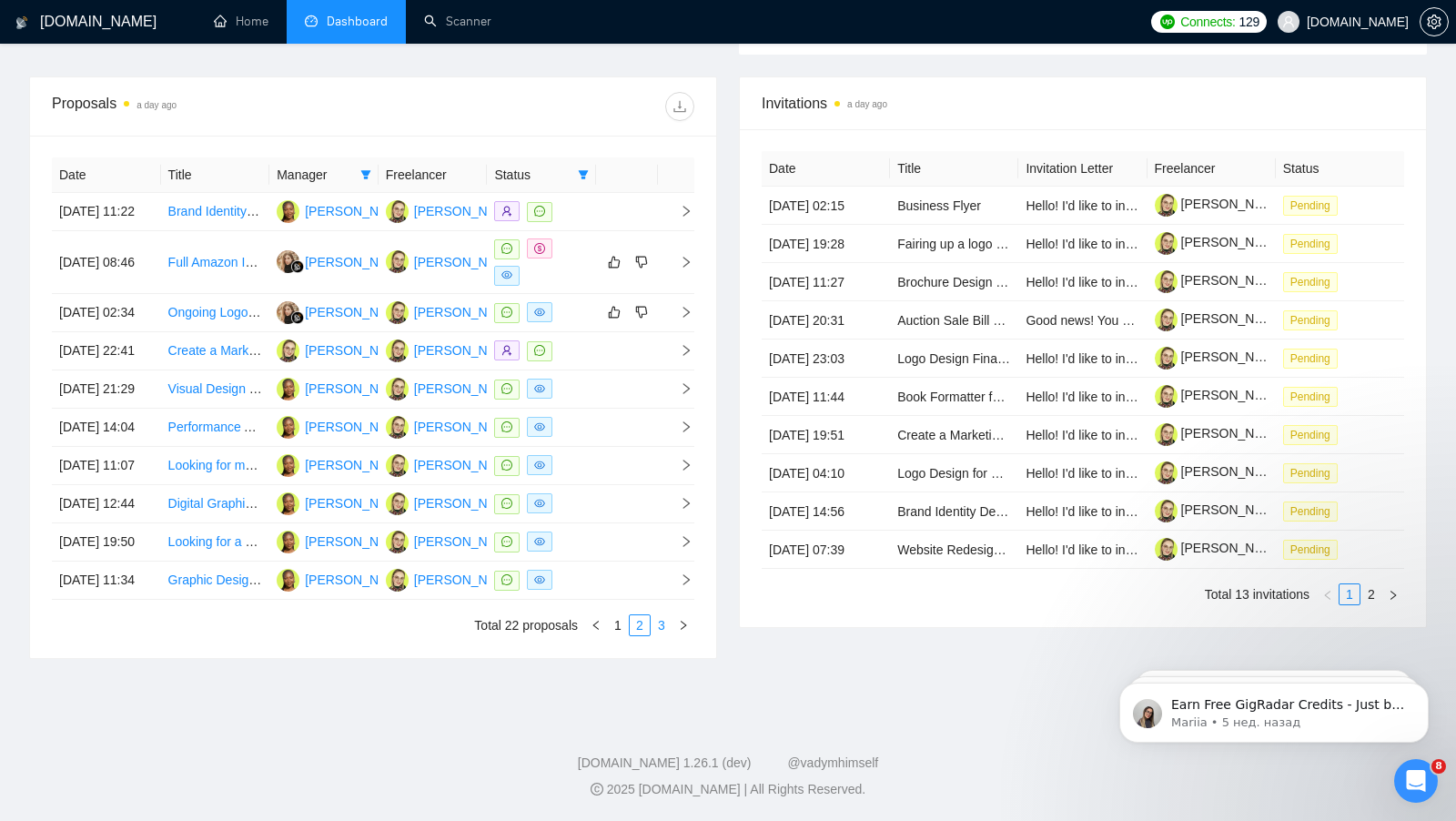
click at [659, 636] on link "3" at bounding box center [661, 625] width 20 height 20
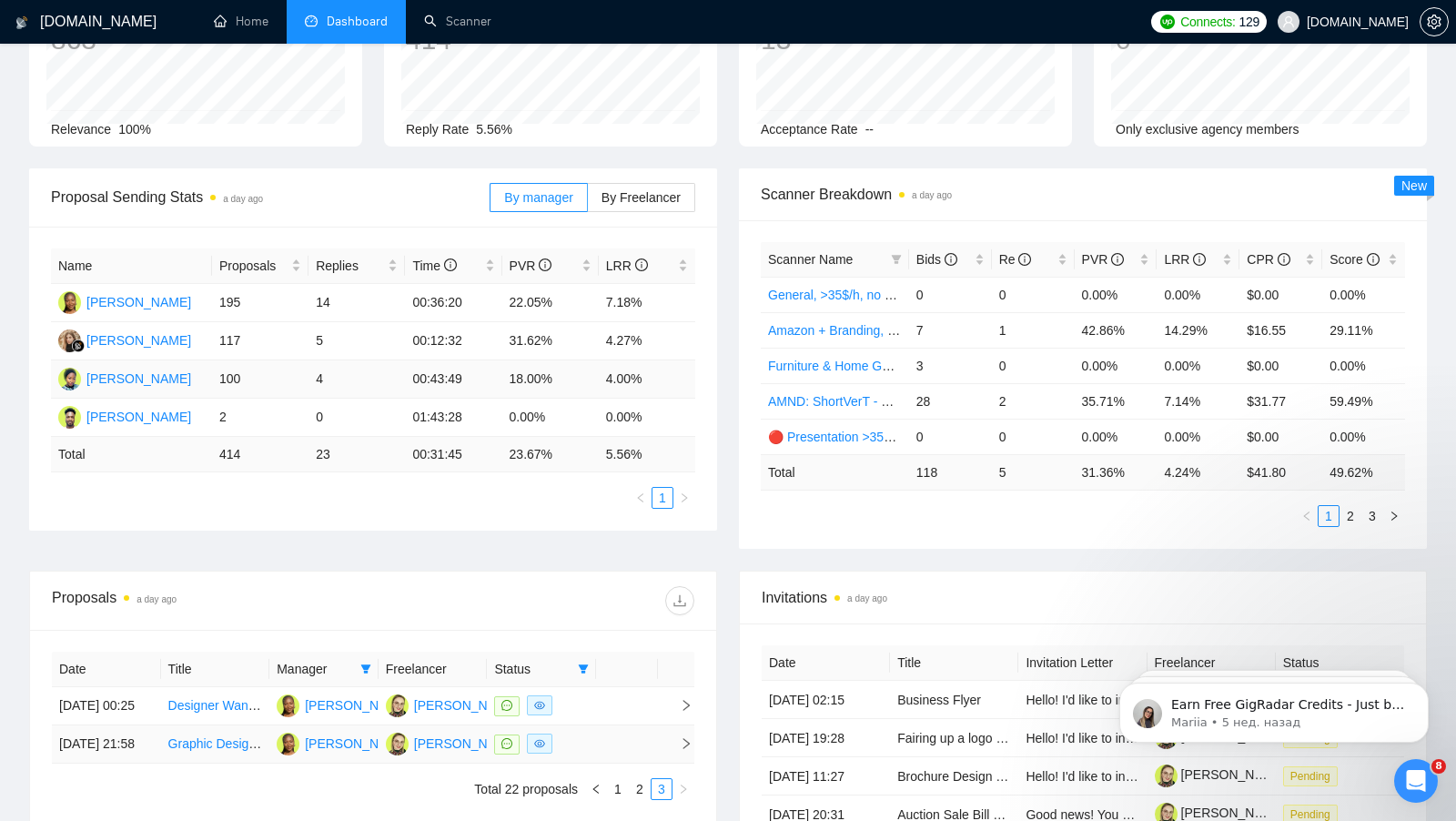
scroll to position [419, 0]
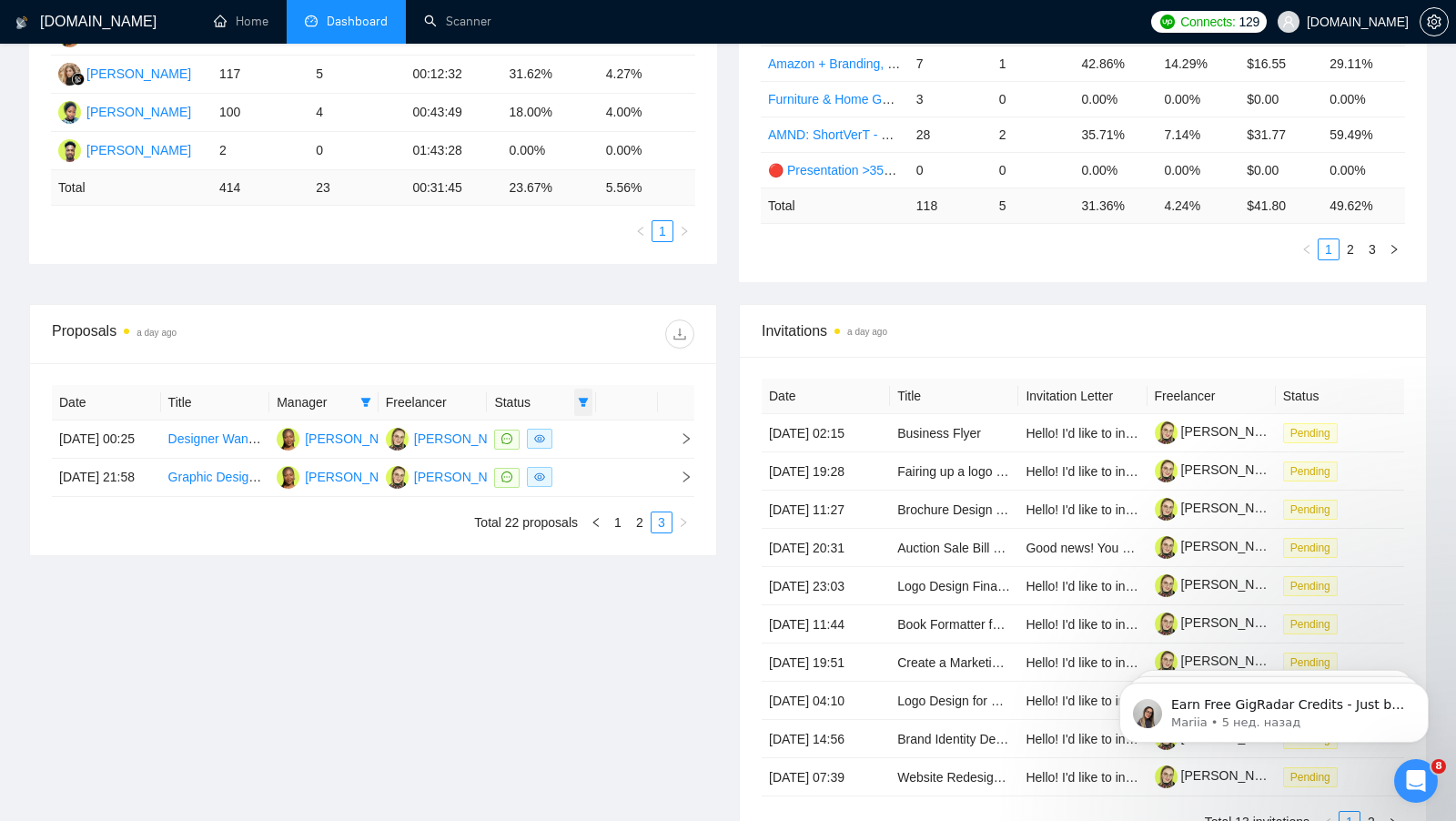
click at [577, 398] on span at bounding box center [583, 402] width 18 height 27
click at [507, 433] on input "checkbox" at bounding box center [500, 432] width 14 height 14
checkbox input "false"
click at [369, 400] on icon "filter" at bounding box center [365, 402] width 11 height 11
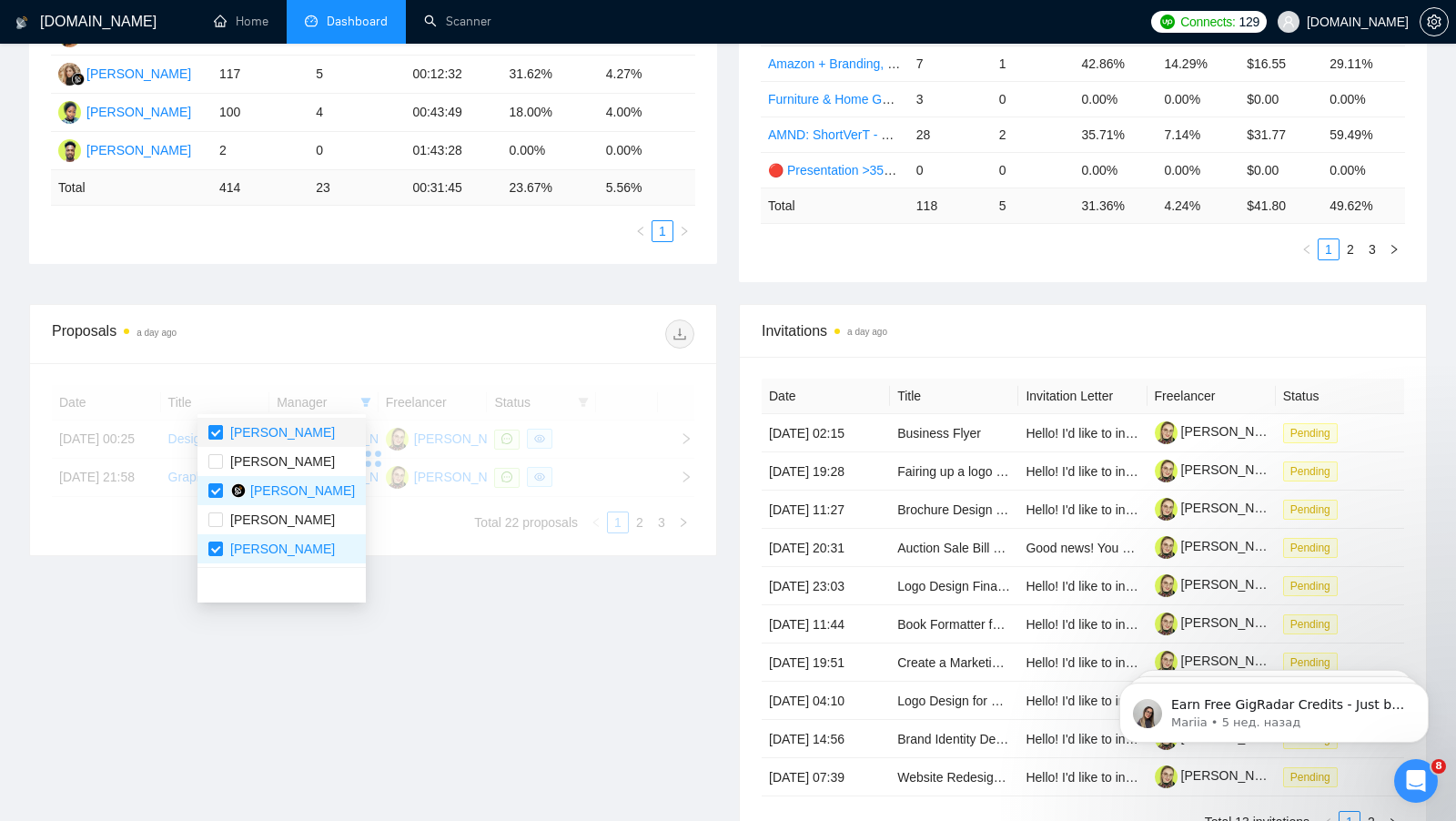
click at [220, 431] on input "checkbox" at bounding box center [215, 432] width 14 height 14
checkbox input "true"
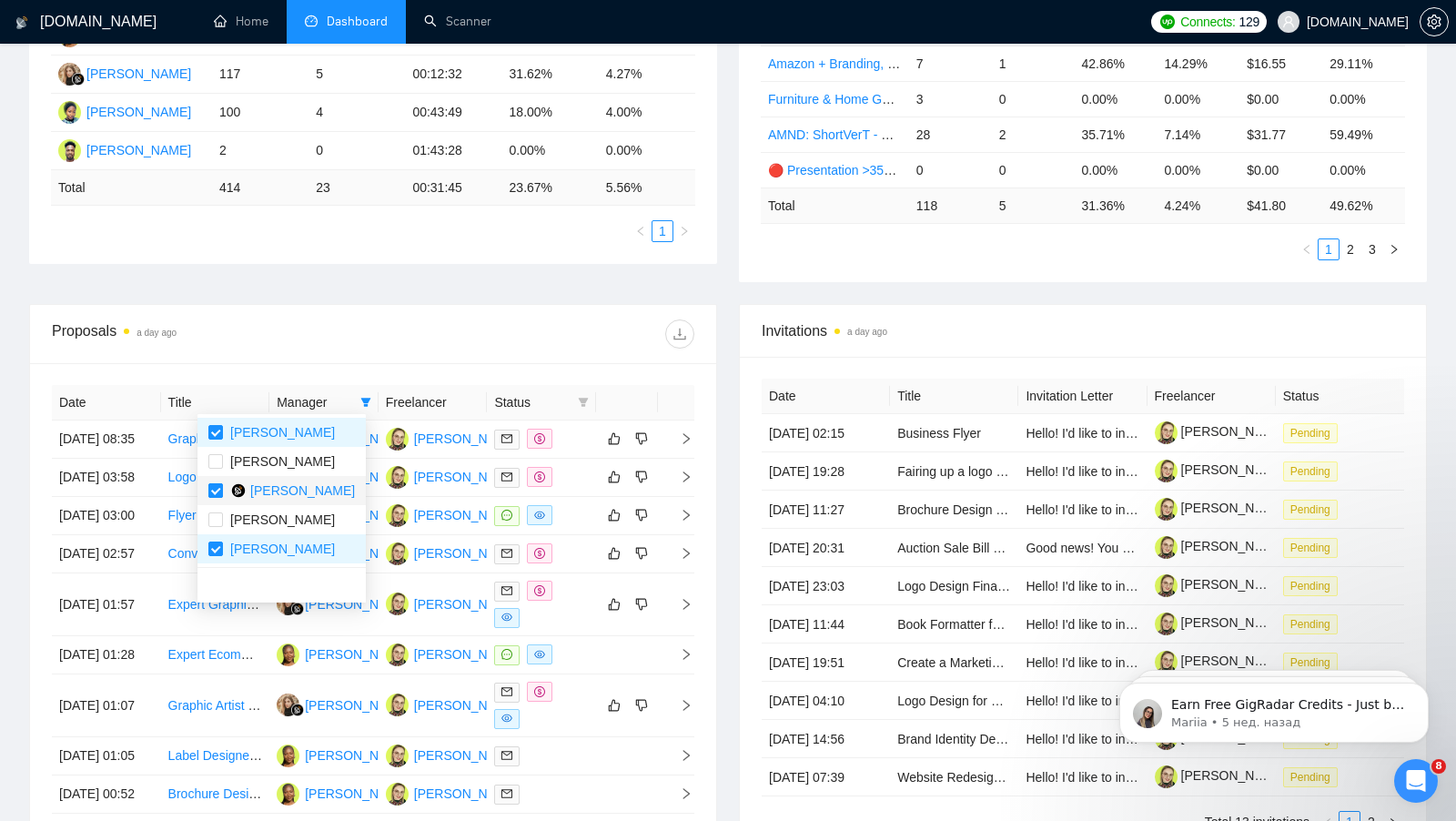
click at [219, 488] on input "checkbox" at bounding box center [215, 490] width 14 height 14
checkbox input "false"
click at [217, 551] on input "checkbox" at bounding box center [215, 549] width 14 height 14
checkbox input "false"
click at [476, 263] on div "Proposal Sending Stats a day ago By manager By Freelancer Name Proposals Replie…" at bounding box center [728, 102] width 1419 height 403
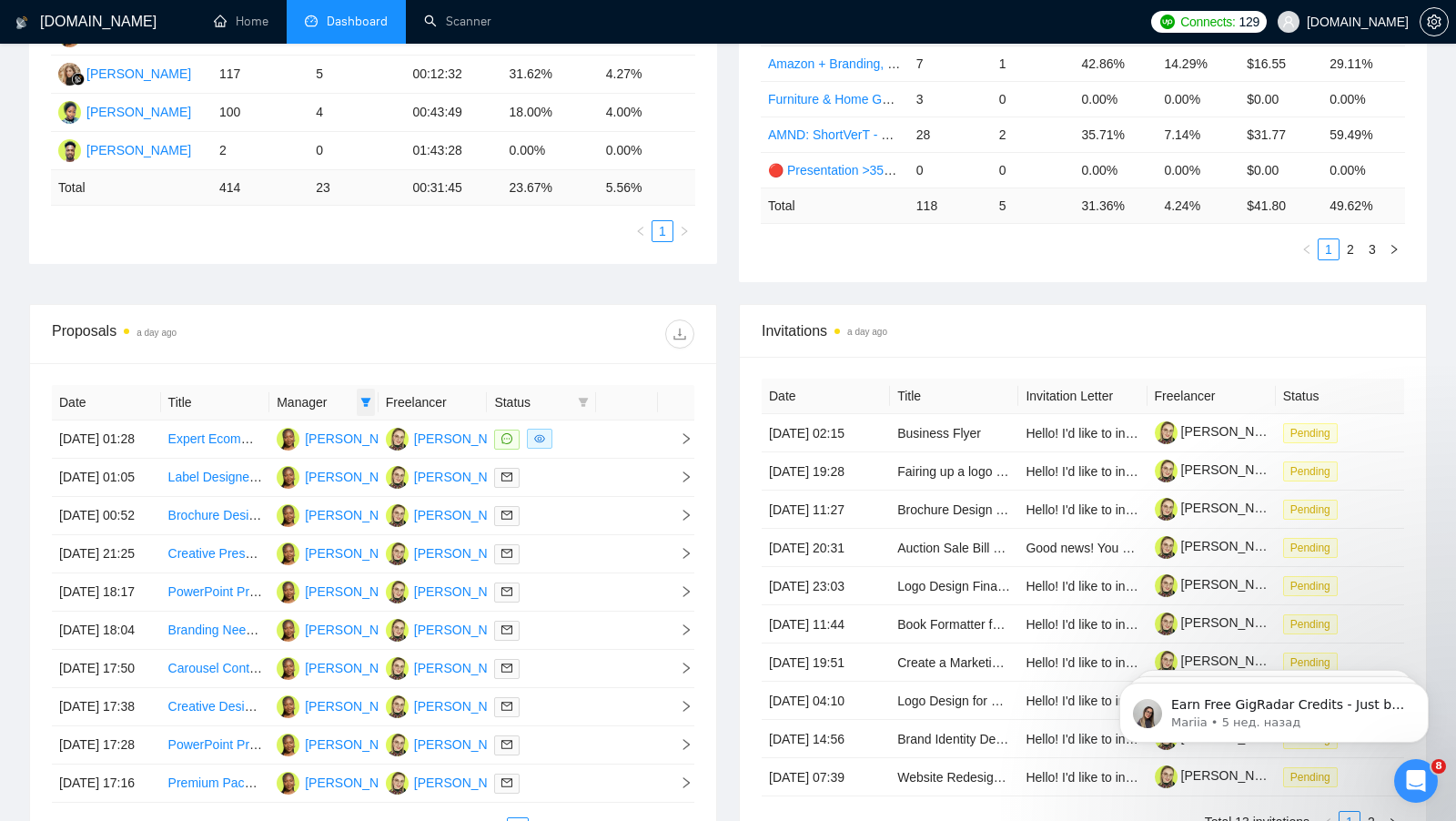
click at [365, 400] on icon "filter" at bounding box center [365, 402] width 10 height 9
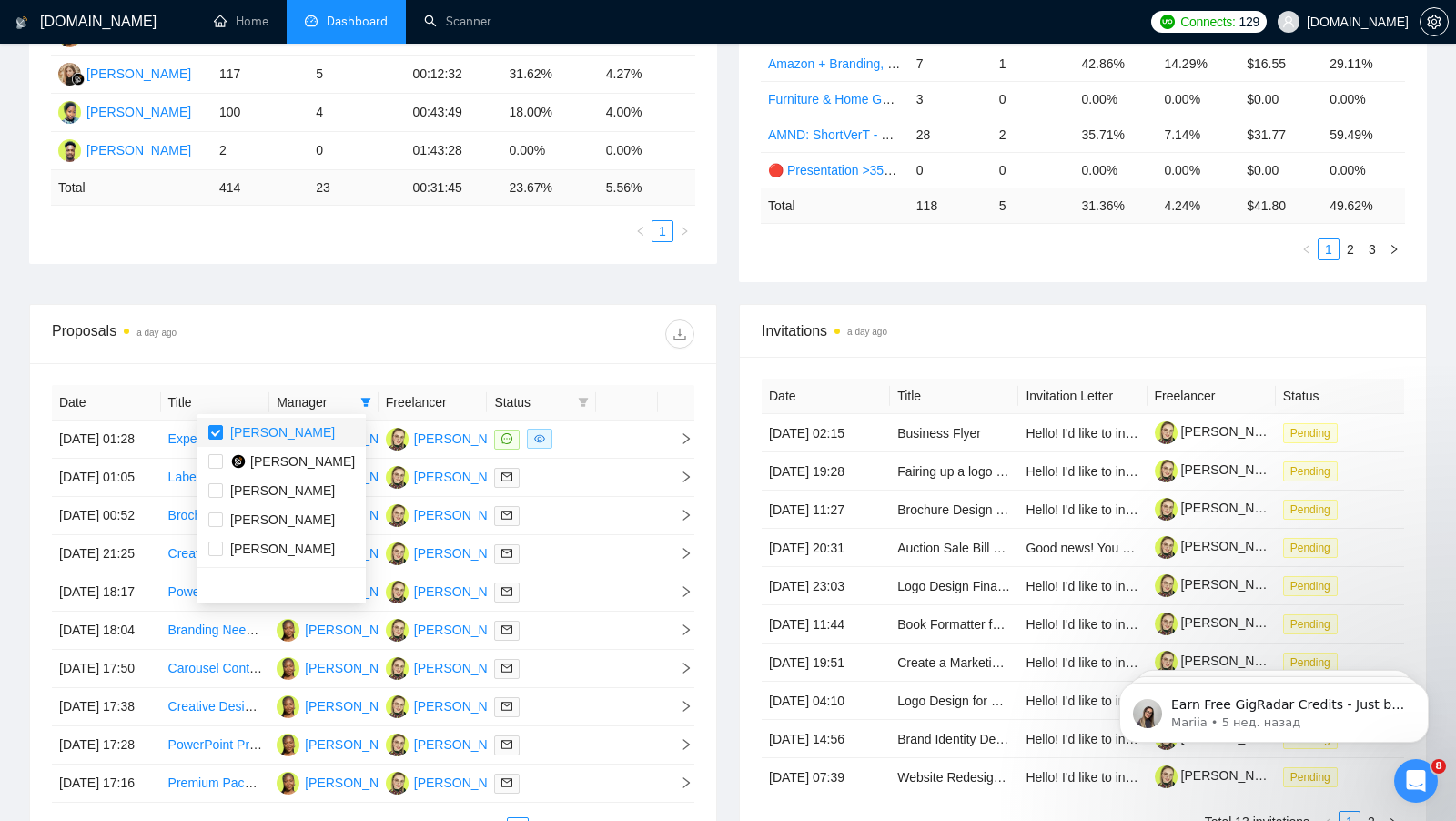
click at [223, 429] on span "[PERSON_NAME]" at bounding box center [279, 432] width 112 height 20
checkbox input "false"
click at [388, 335] on div at bounding box center [533, 334] width 322 height 29
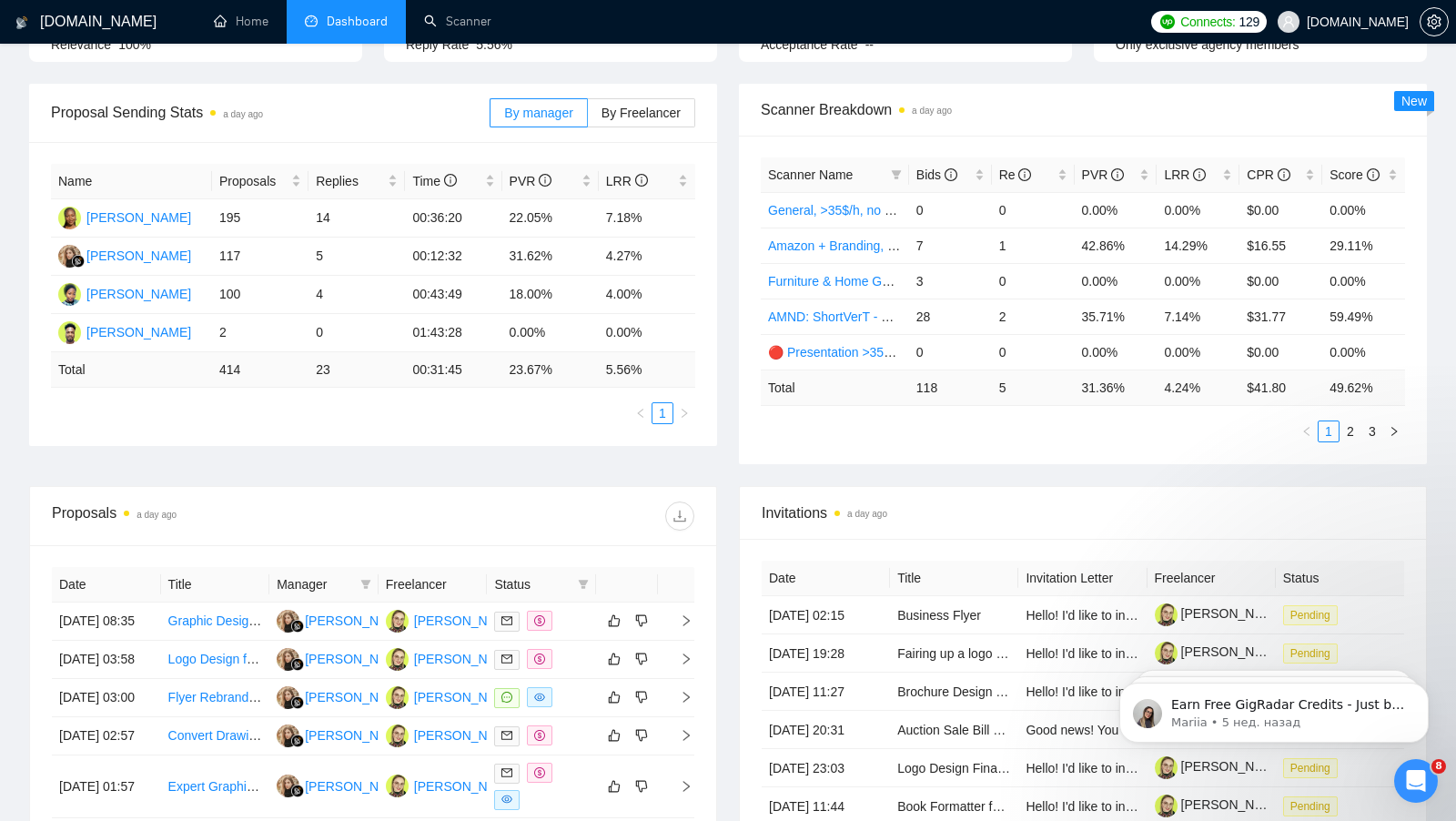
scroll to position [238, 0]
